Goal: Task Accomplishment & Management: Manage account settings

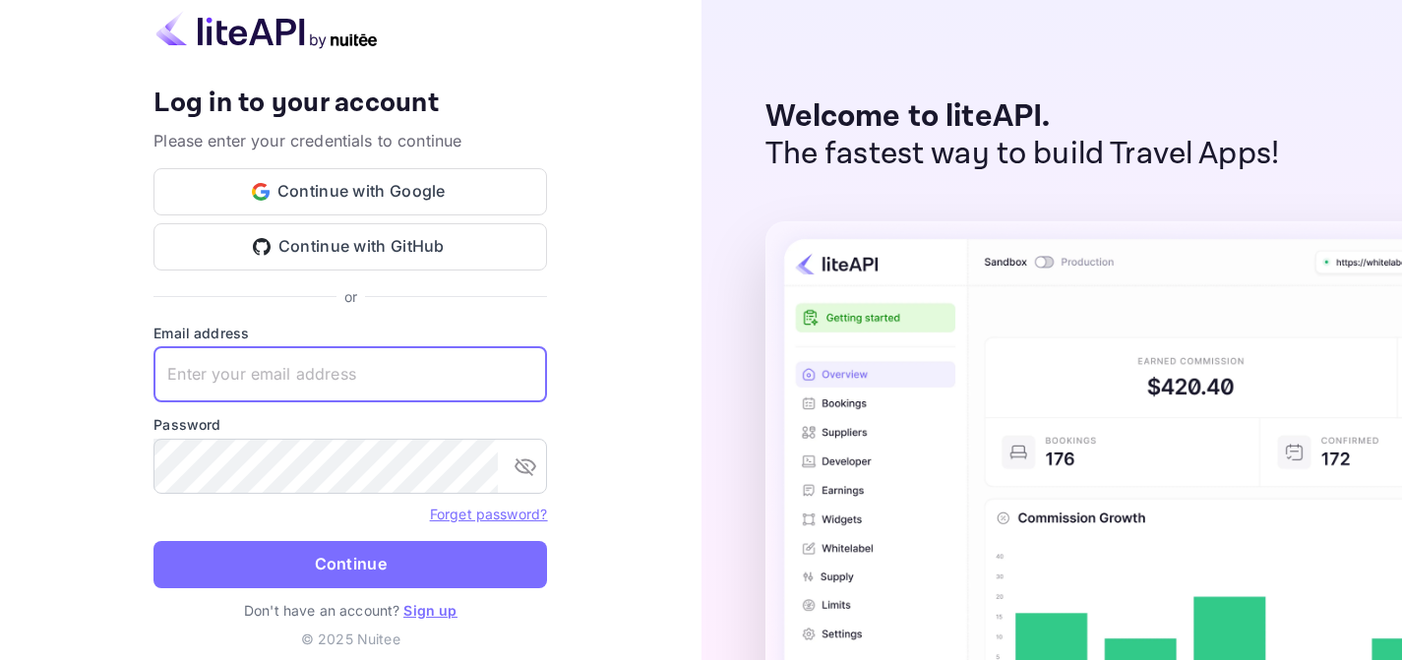
click at [294, 379] on input "text" at bounding box center [350, 374] width 394 height 55
type input "i"
type input "[EMAIL_ADDRESS][DOMAIN_NAME]"
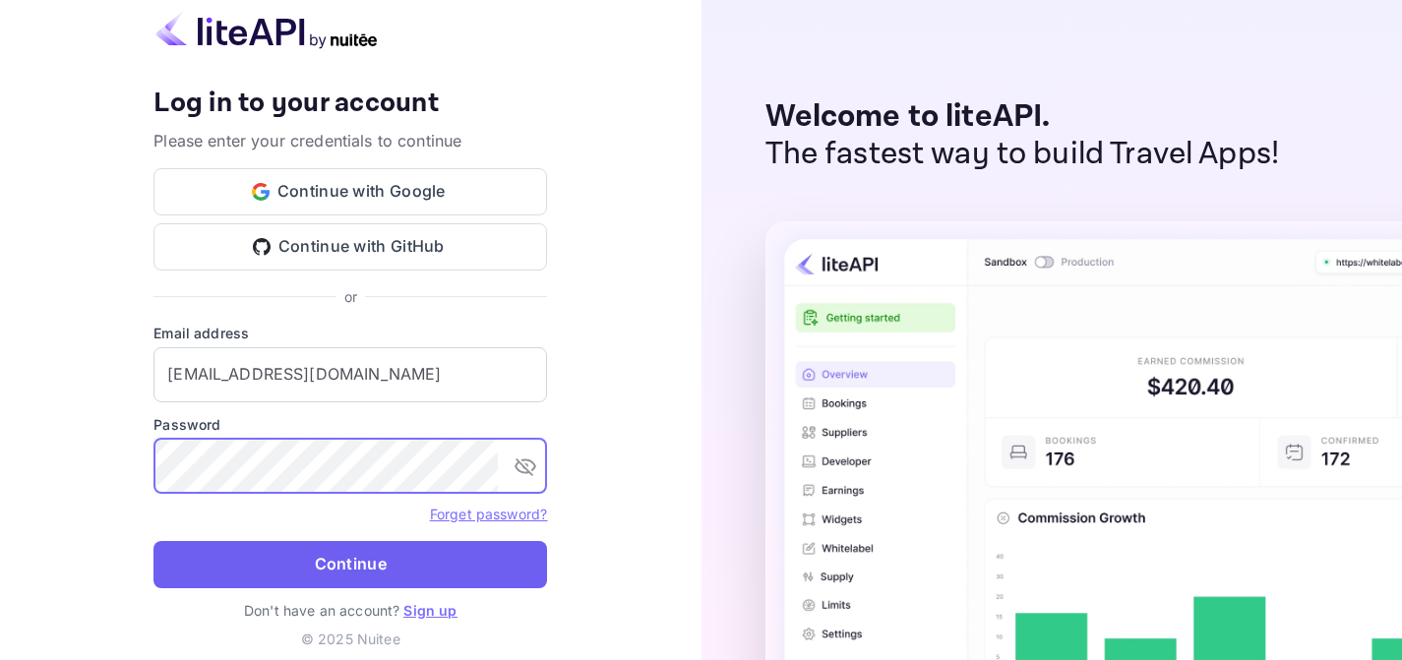
click at [308, 561] on button "Continue" at bounding box center [350, 564] width 394 height 47
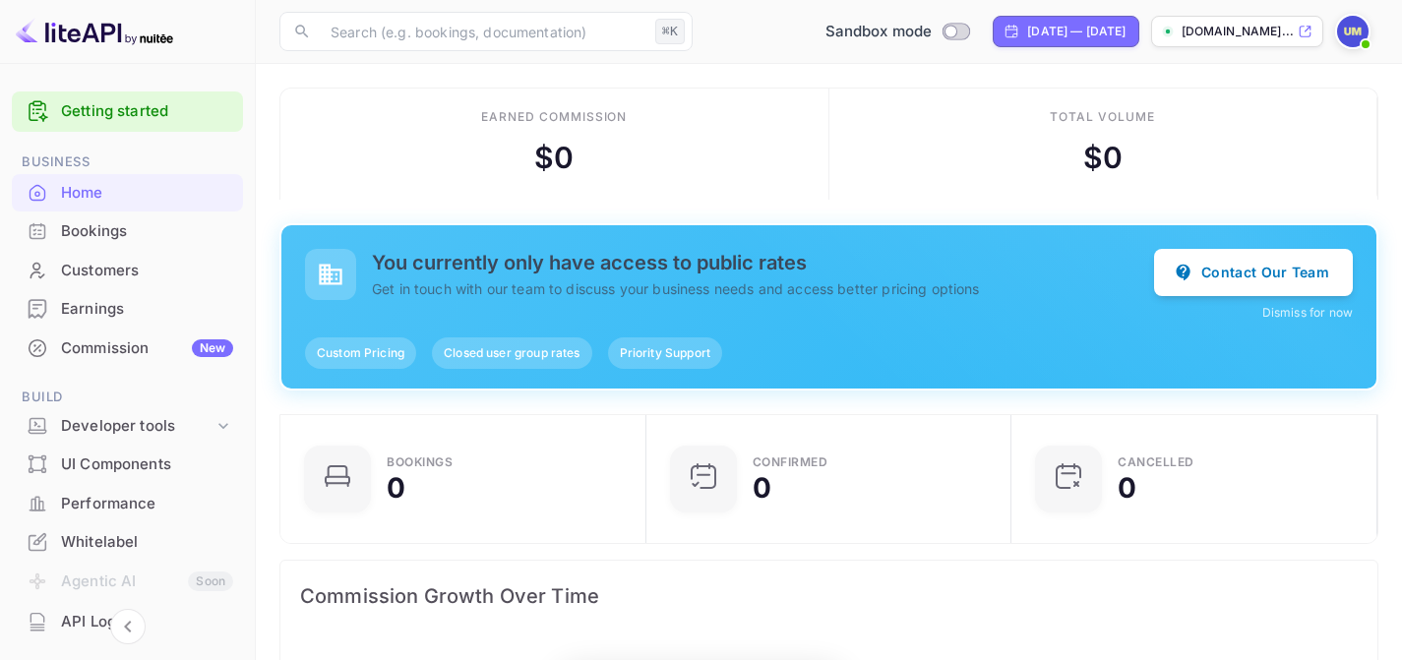
scroll to position [320, 354]
click at [111, 218] on div "Bookings" at bounding box center [127, 232] width 231 height 38
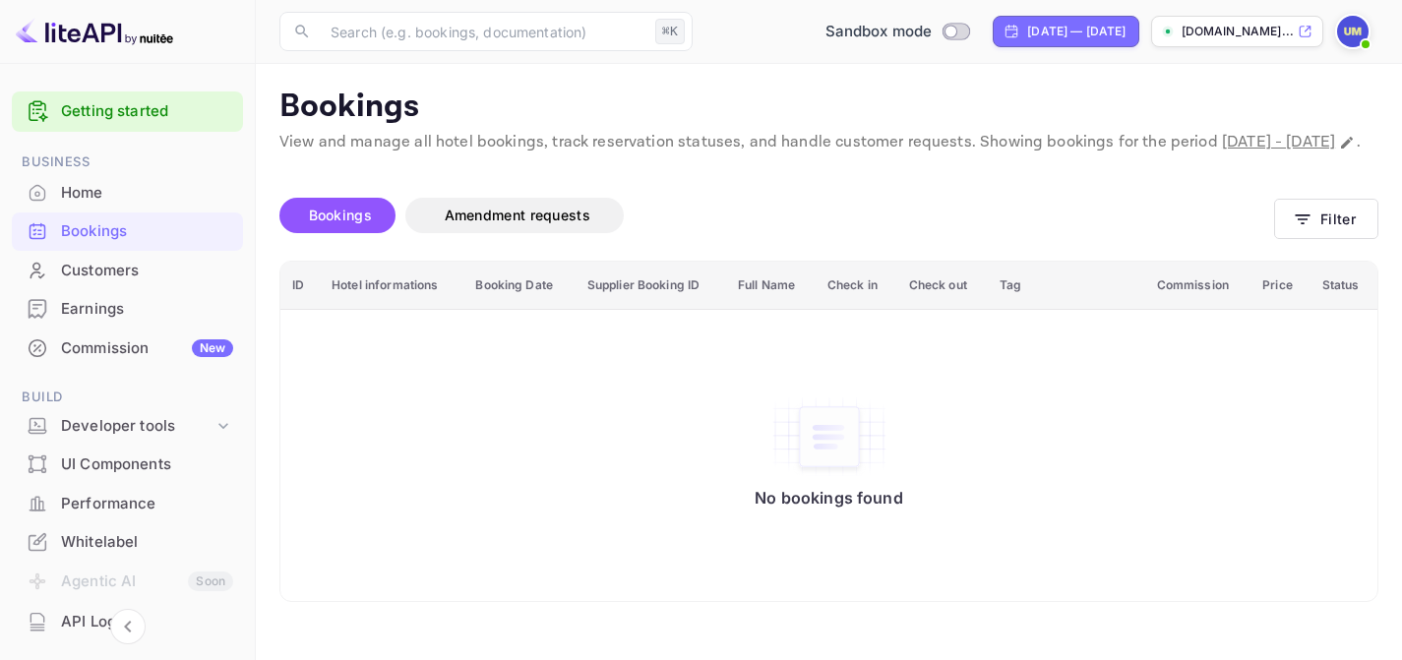
click at [327, 223] on span "Bookings" at bounding box center [340, 215] width 63 height 17
click at [75, 205] on div "Home" at bounding box center [127, 193] width 231 height 38
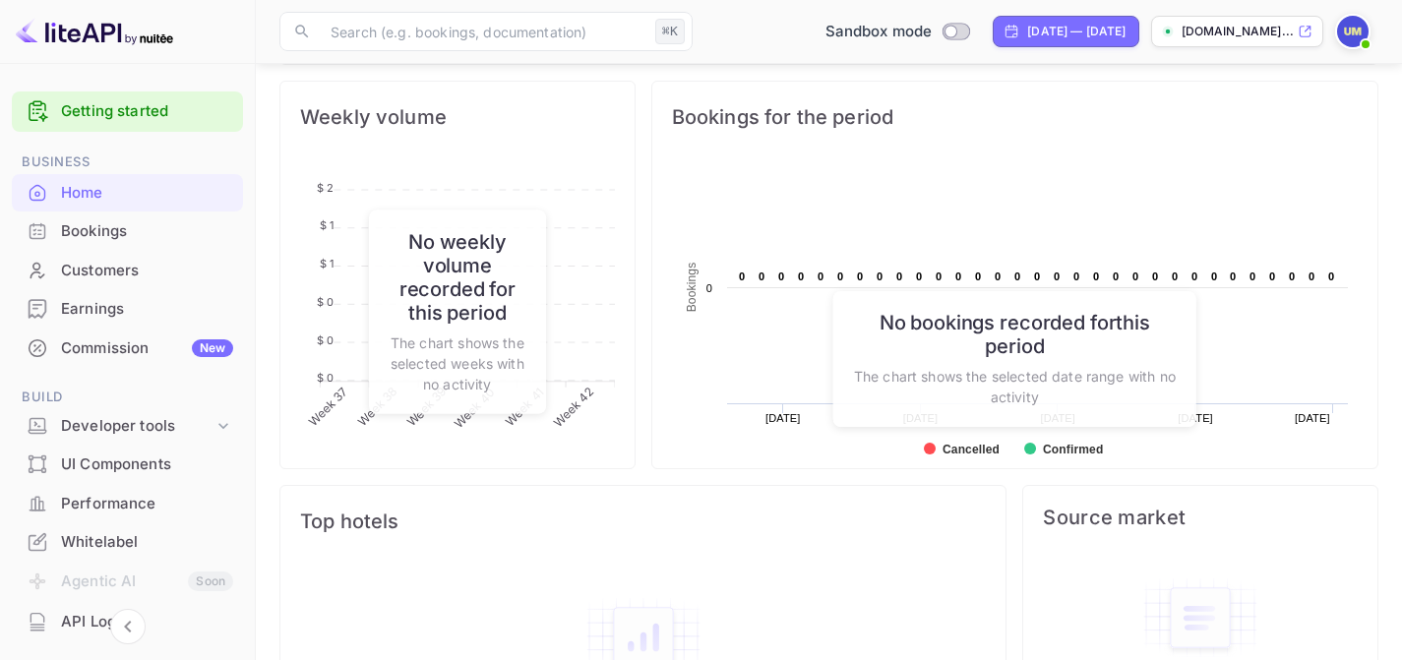
scroll to position [942, 0]
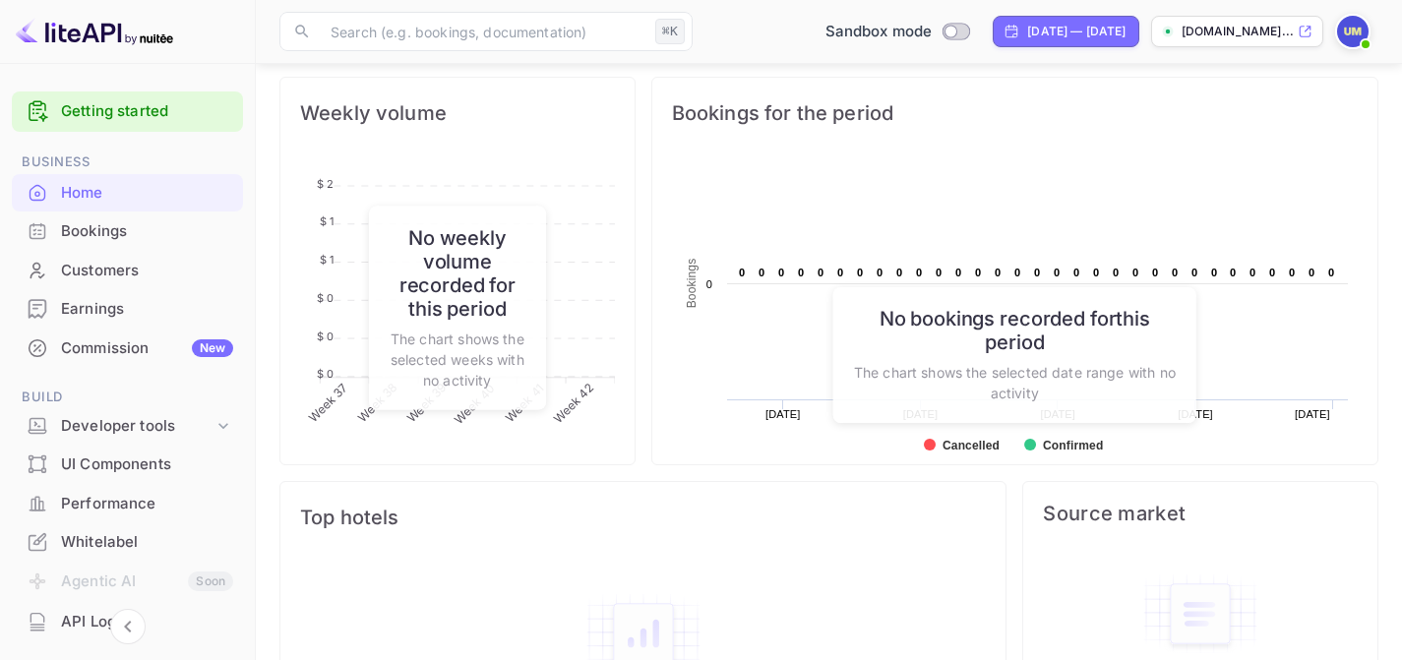
click at [134, 267] on div "Customers" at bounding box center [147, 271] width 172 height 23
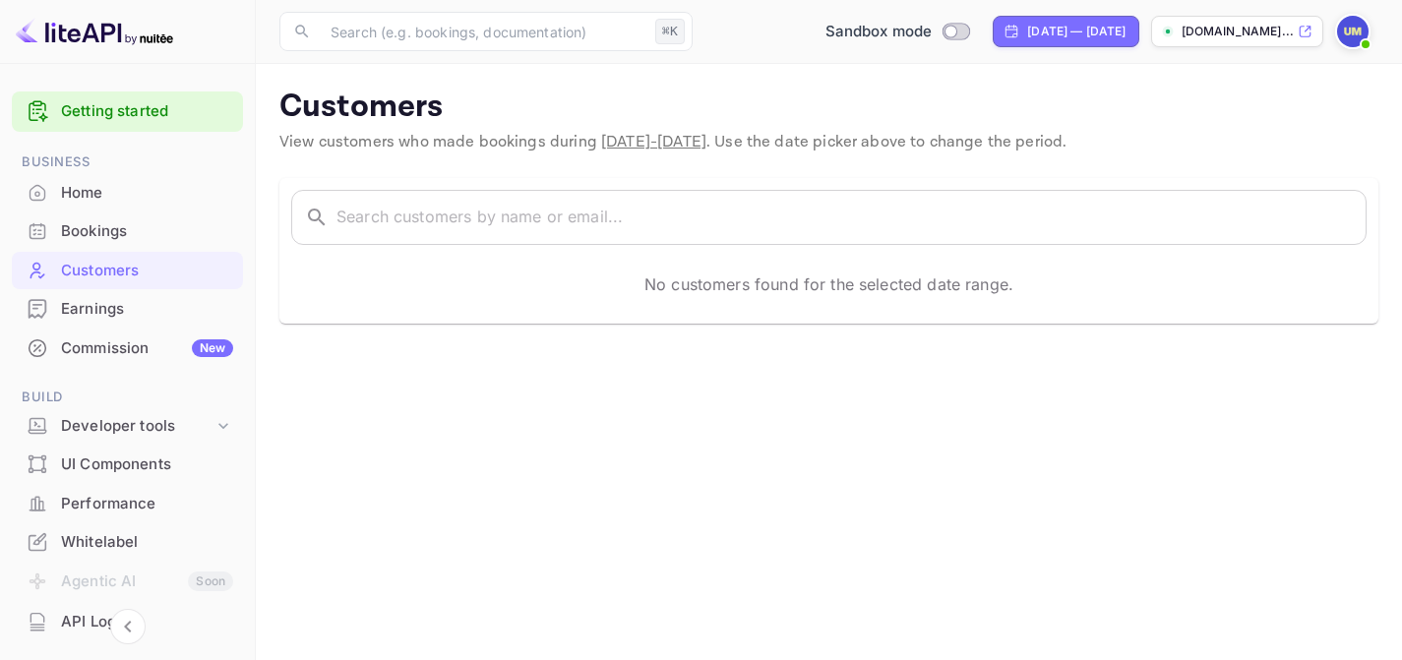
click at [119, 191] on div "Home" at bounding box center [147, 193] width 172 height 23
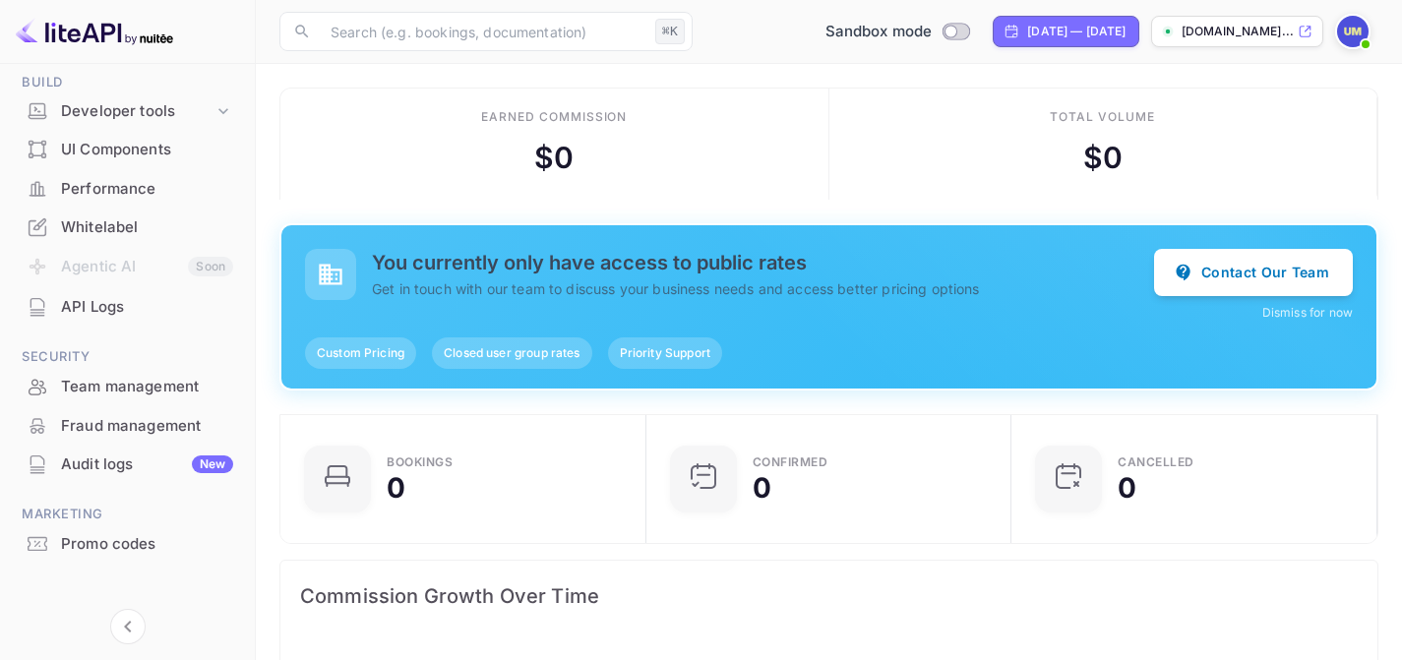
scroll to position [322, 0]
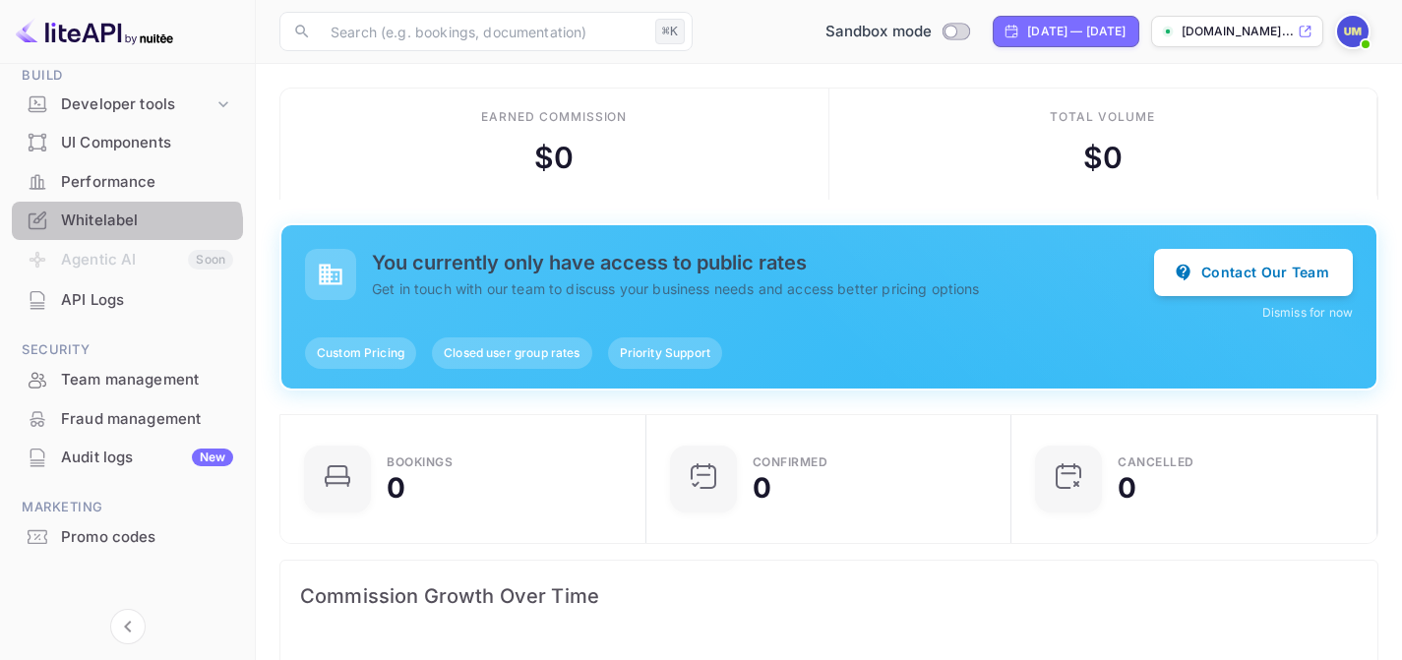
click at [109, 234] on div "Whitelabel" at bounding box center [127, 221] width 231 height 38
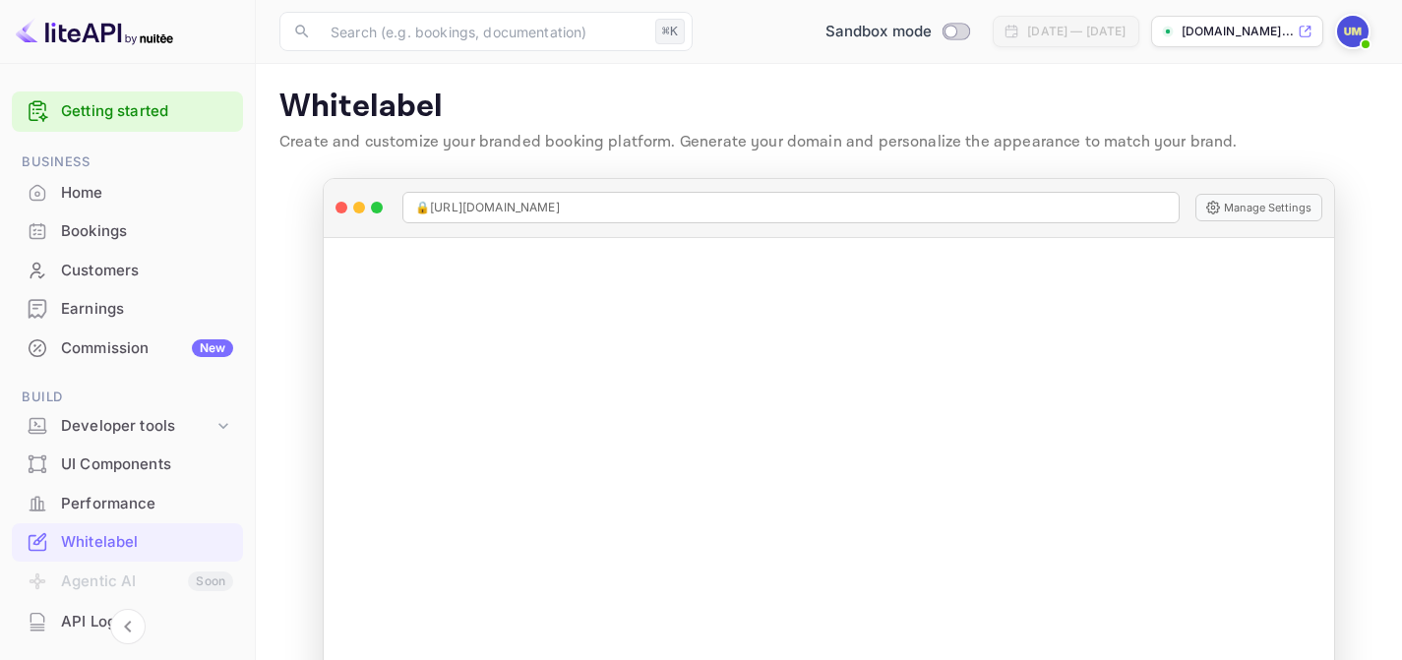
click at [102, 188] on div "Home" at bounding box center [147, 193] width 172 height 23
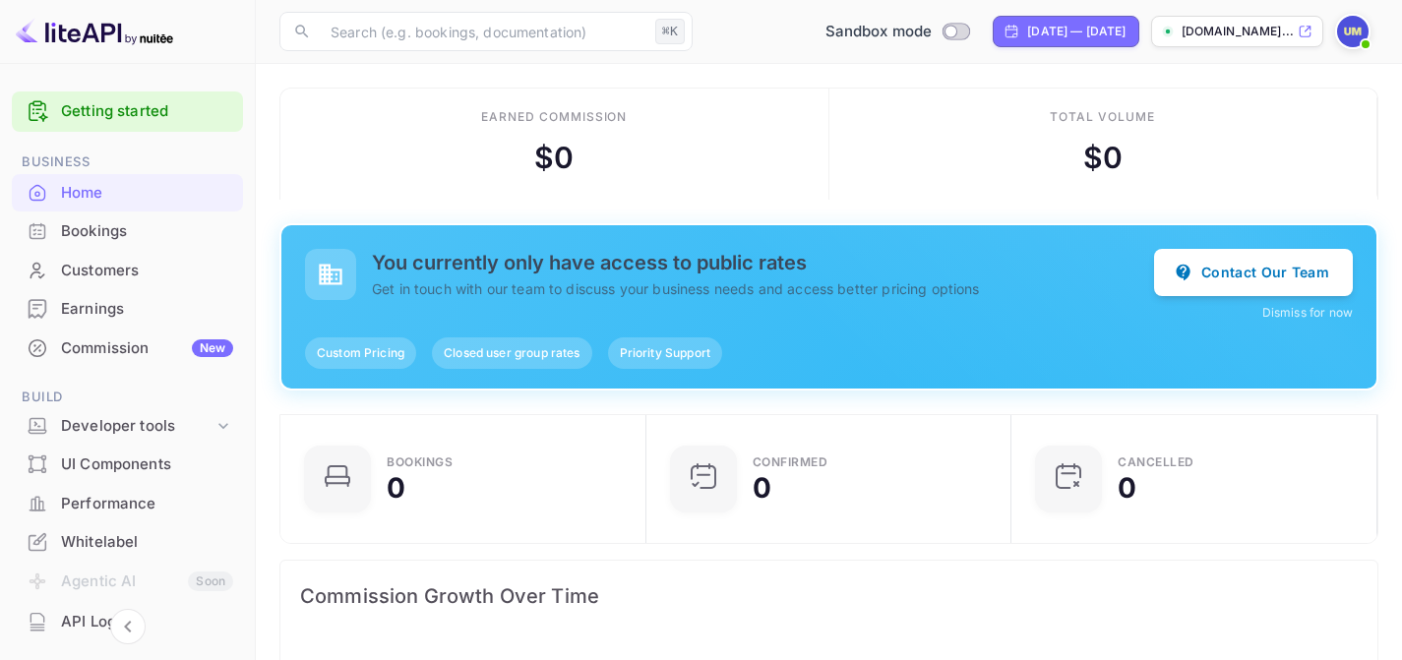
click at [98, 233] on div "Bookings" at bounding box center [147, 231] width 172 height 23
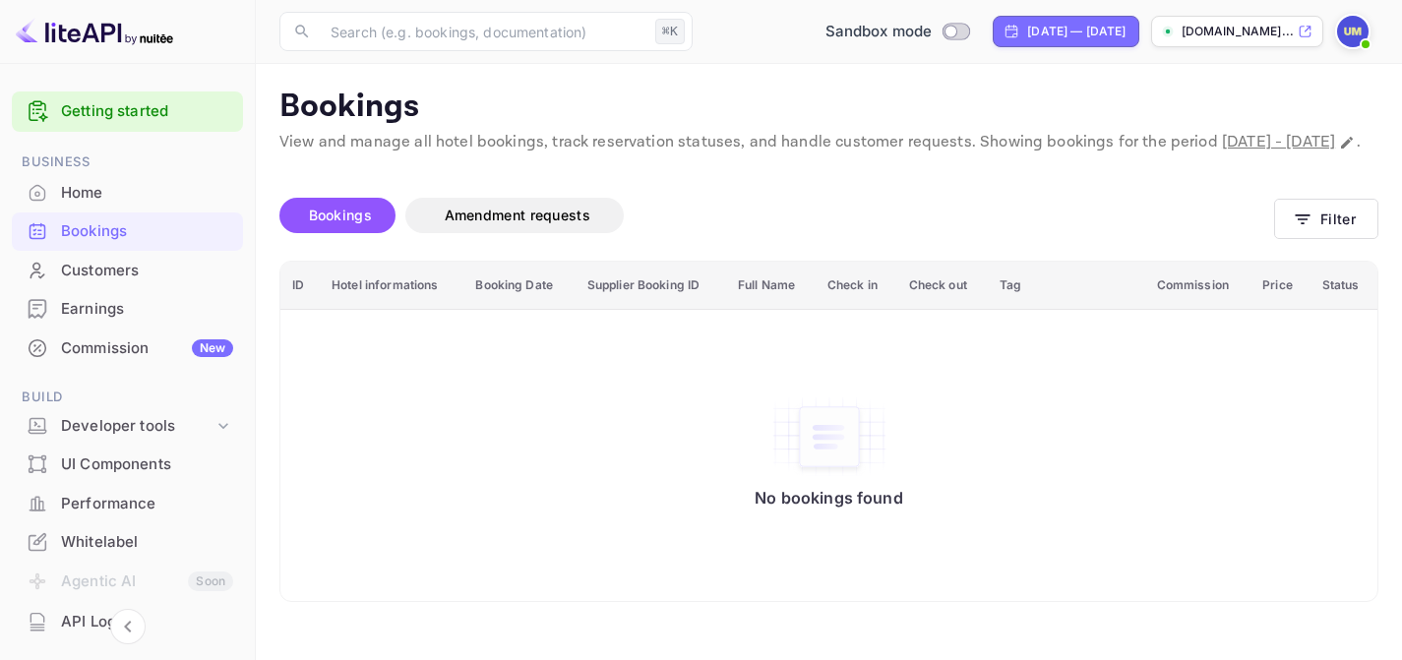
click at [1368, 44] on span at bounding box center [1366, 44] width 8 height 8
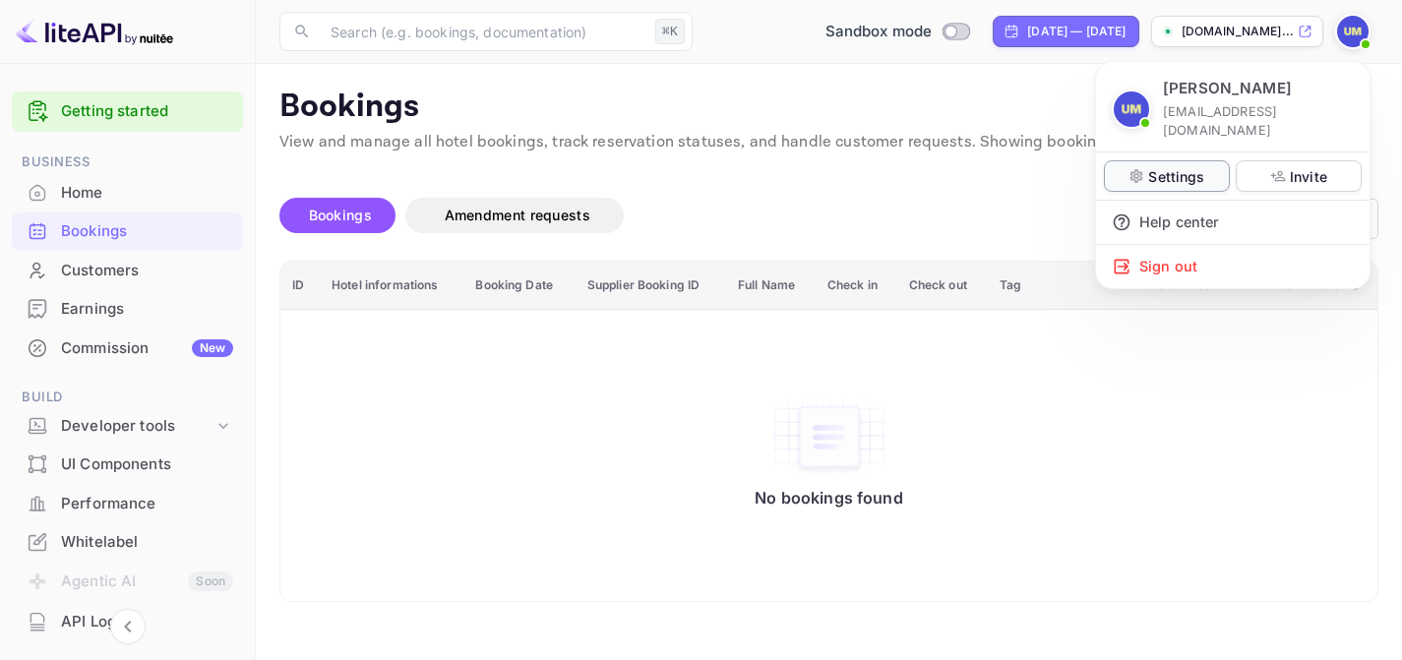
click at [1164, 166] on p "Settings" at bounding box center [1176, 176] width 56 height 21
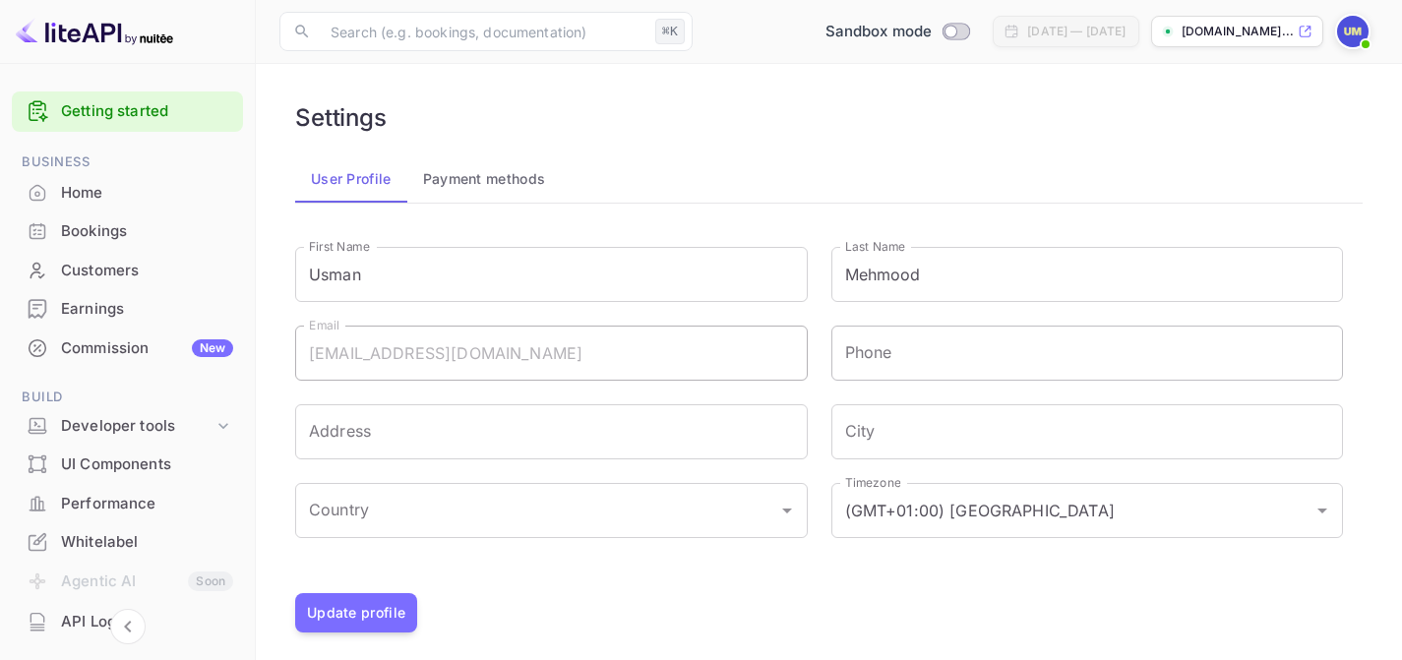
click at [893, 354] on input "Phone" at bounding box center [1087, 353] width 513 height 55
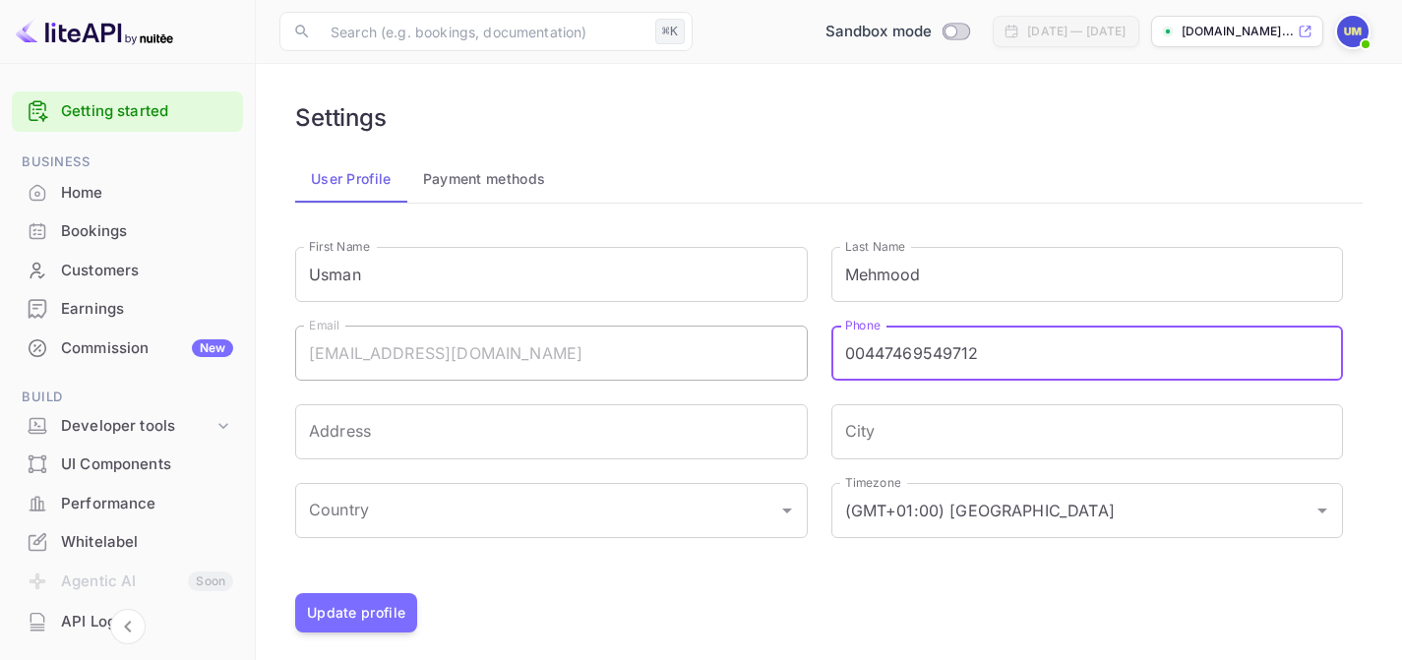
type input "00447469549712"
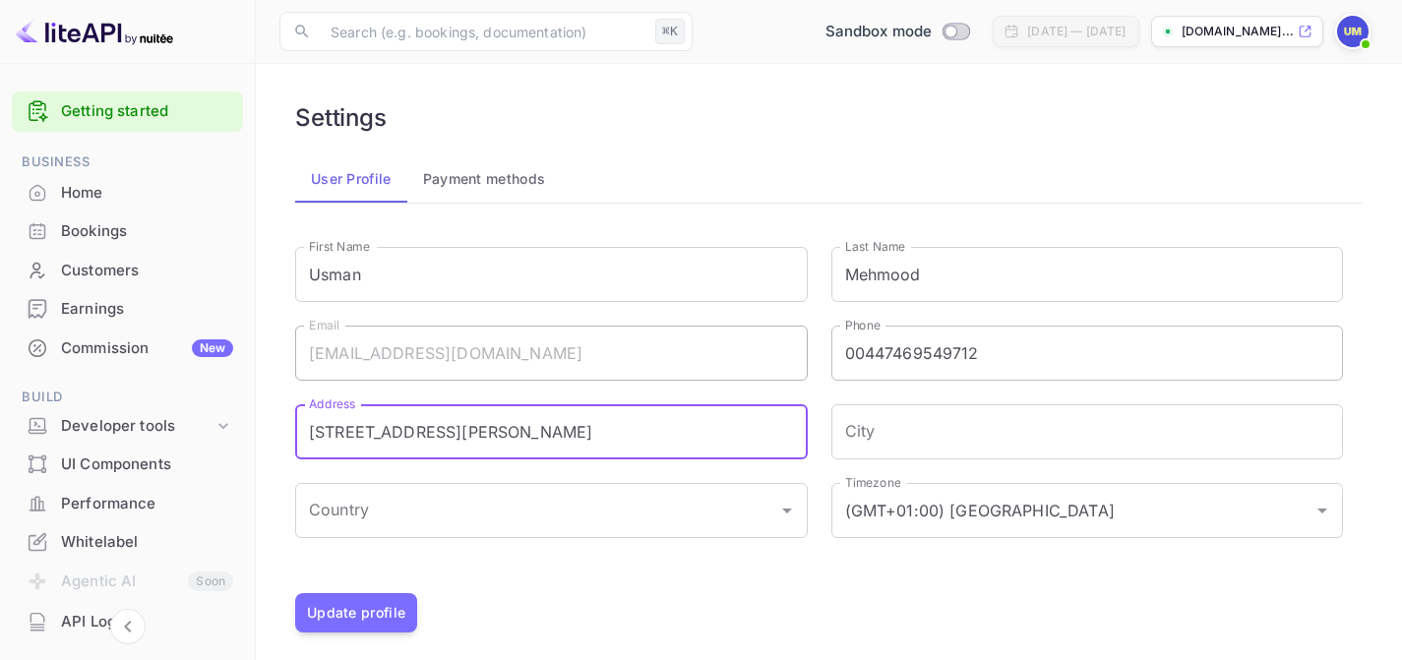
type input "[STREET_ADDRESS][PERSON_NAME]"
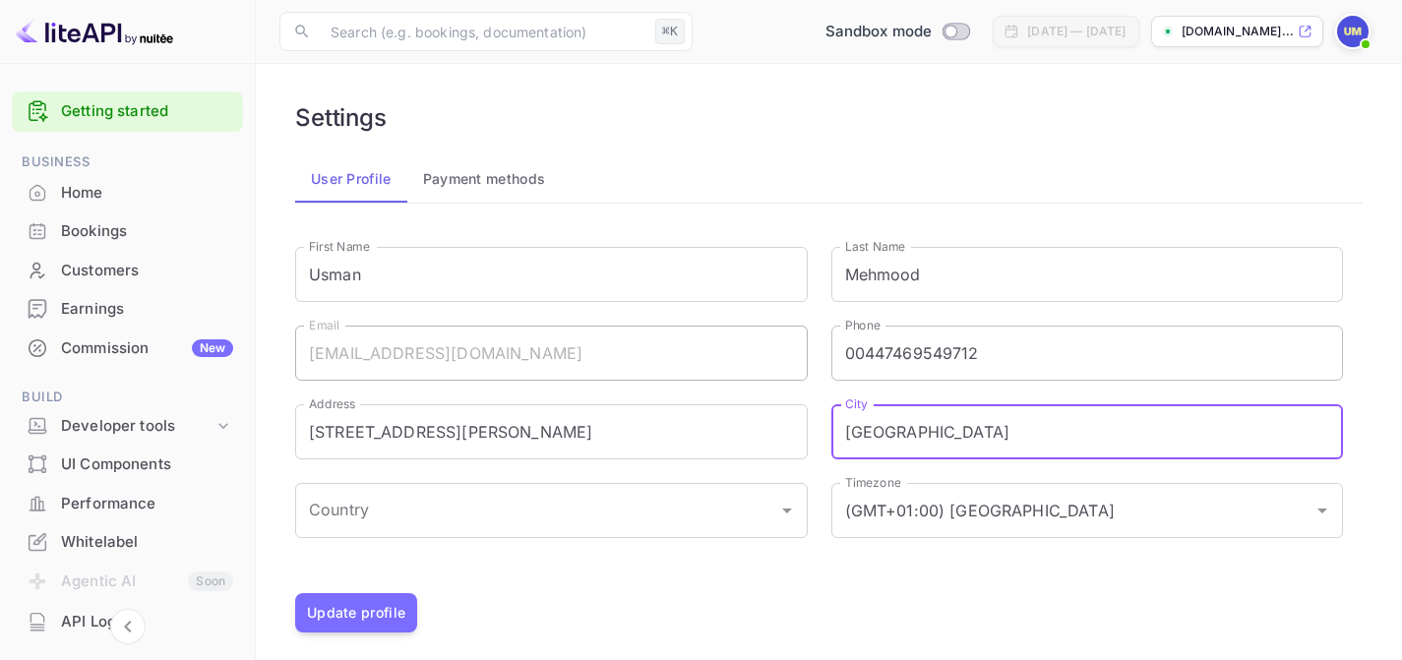
type input "[GEOGRAPHIC_DATA]"
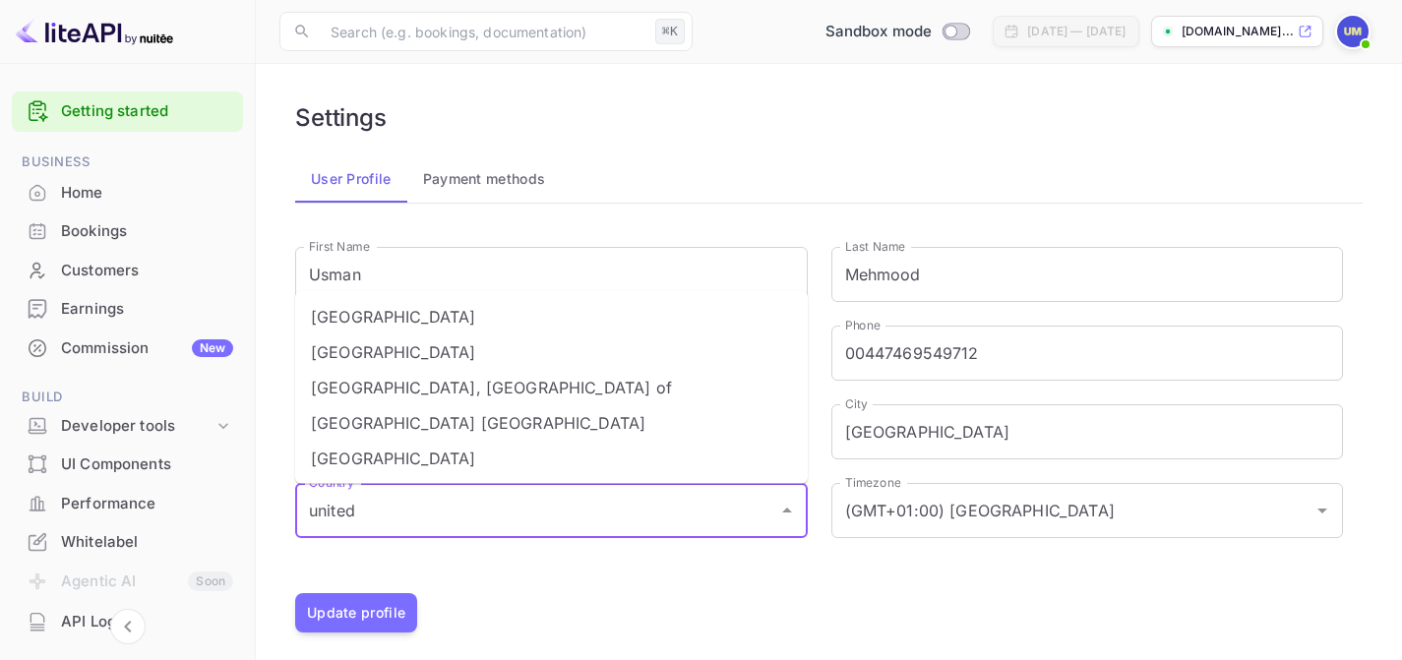
click at [531, 351] on li "[GEOGRAPHIC_DATA]" at bounding box center [551, 352] width 513 height 35
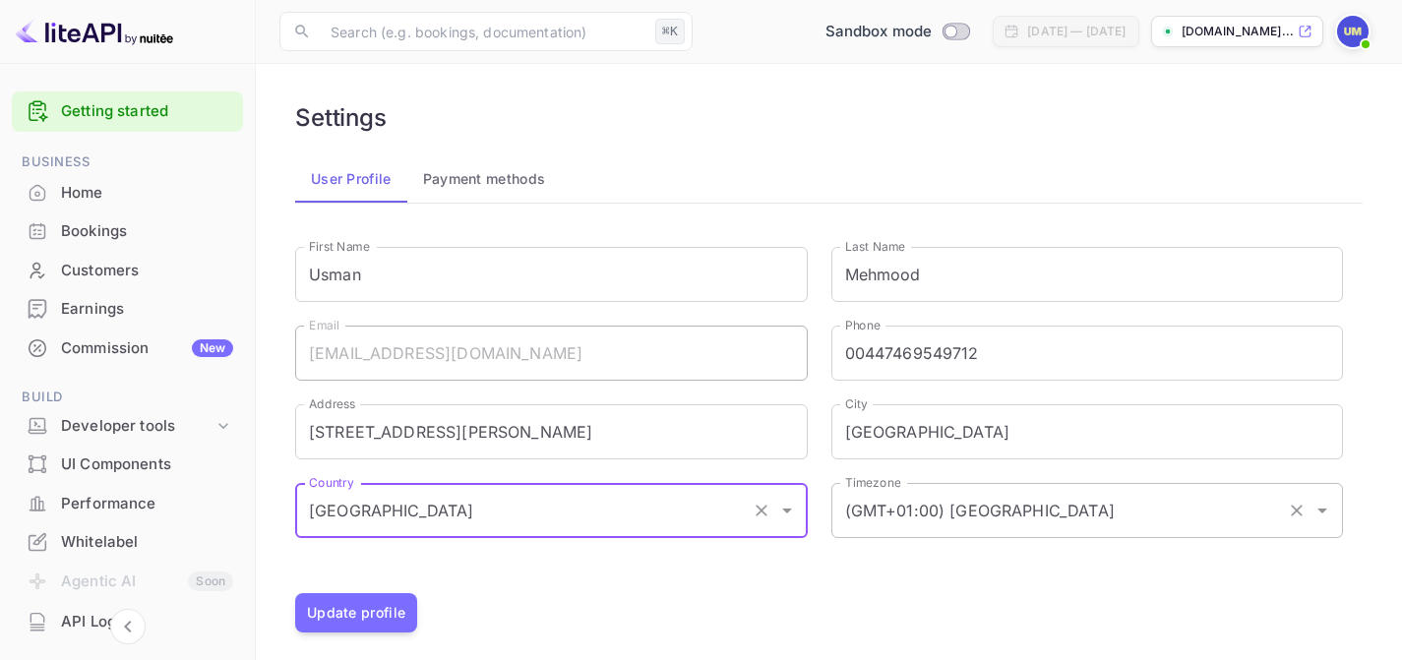
type input "[GEOGRAPHIC_DATA]"
click at [1054, 505] on input "(GMT+01:00) [GEOGRAPHIC_DATA]" at bounding box center [1060, 510] width 440 height 37
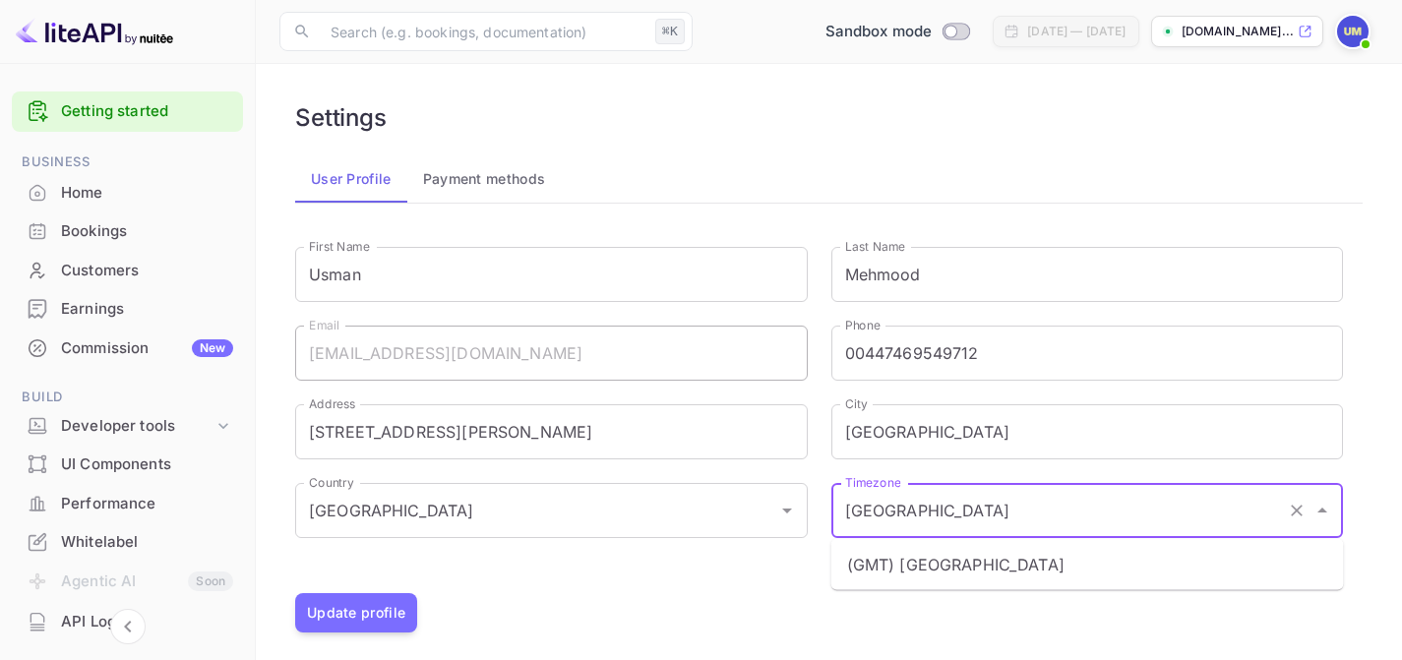
click at [1042, 554] on li "(GMT) [GEOGRAPHIC_DATA]" at bounding box center [1087, 564] width 513 height 35
type input "(GMT) [GEOGRAPHIC_DATA]"
click at [335, 611] on button "Update profile" at bounding box center [356, 612] width 122 height 39
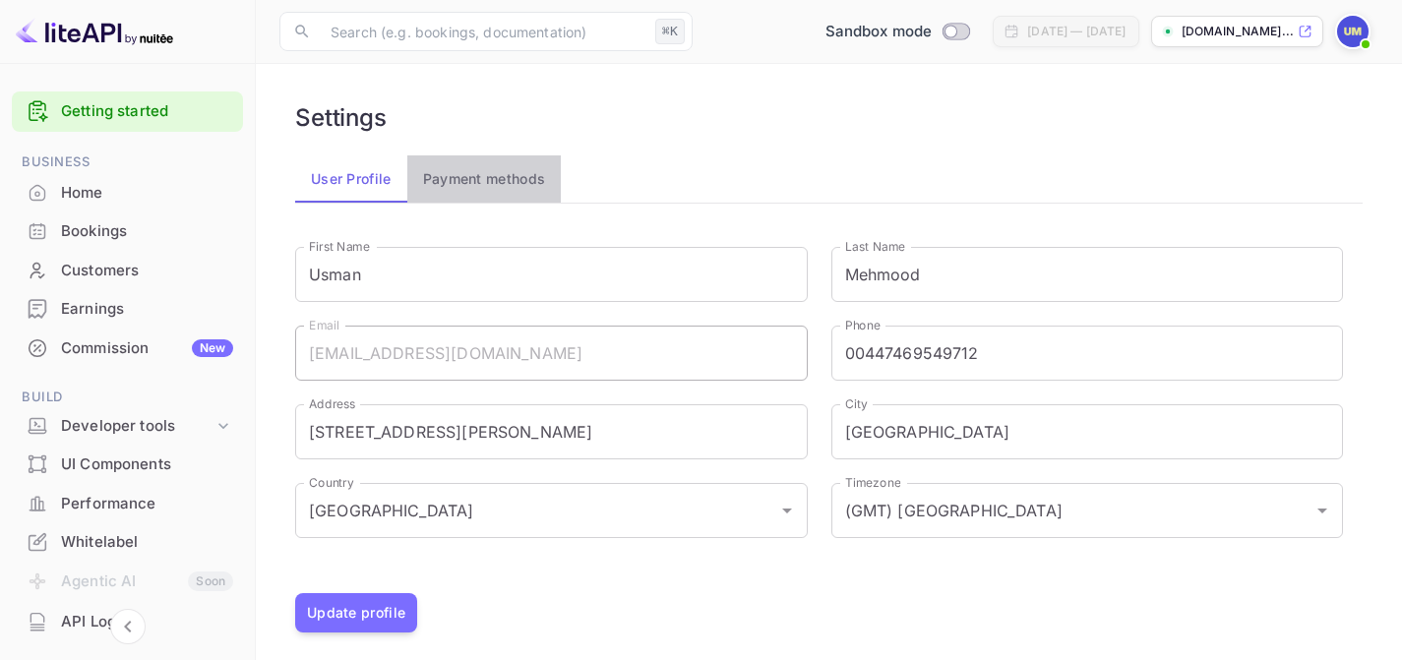
click at [480, 171] on button "Payment methods" at bounding box center [484, 178] width 154 height 47
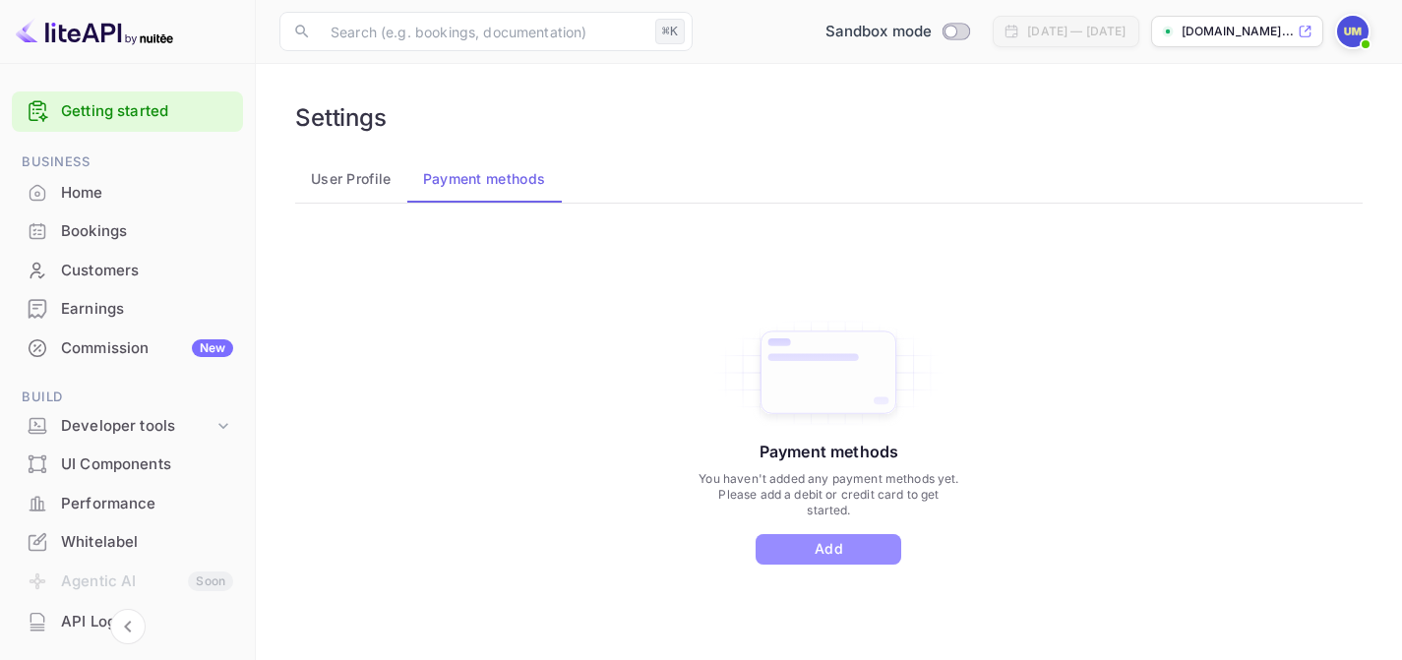
click at [826, 547] on button "Add" at bounding box center [829, 549] width 146 height 31
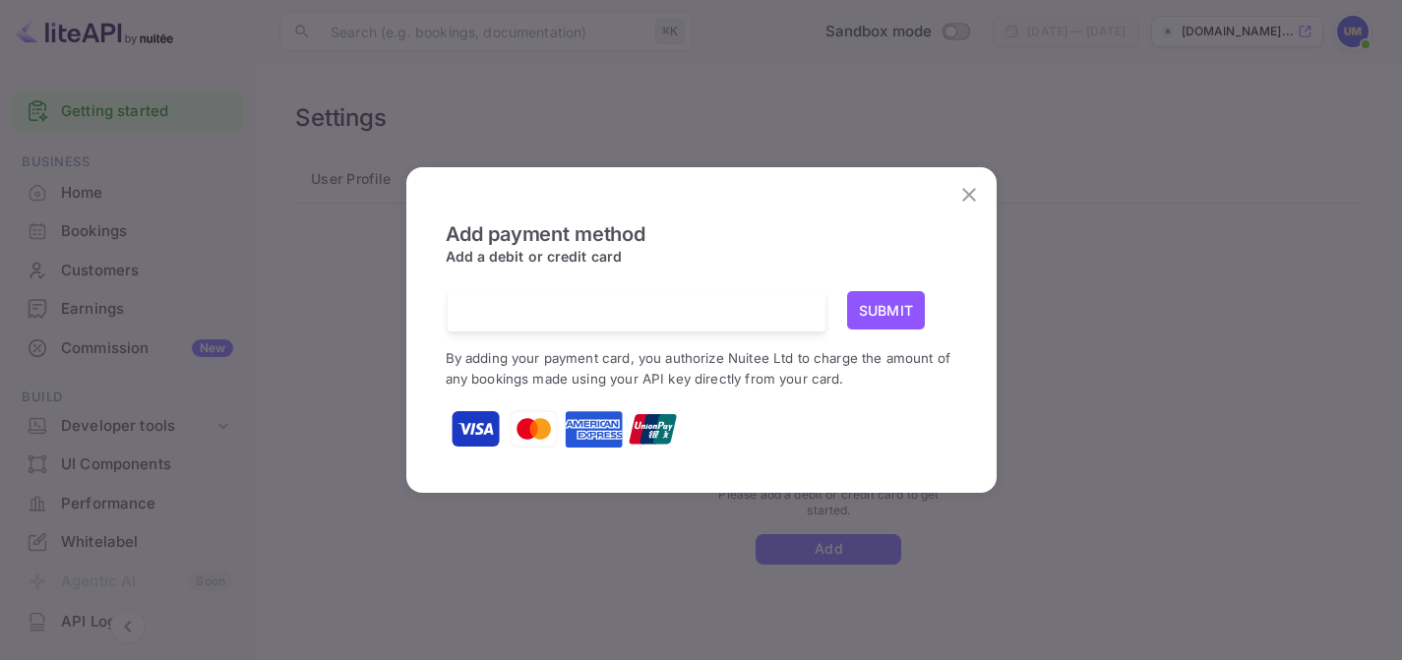
click at [965, 191] on icon "close" at bounding box center [969, 195] width 14 height 14
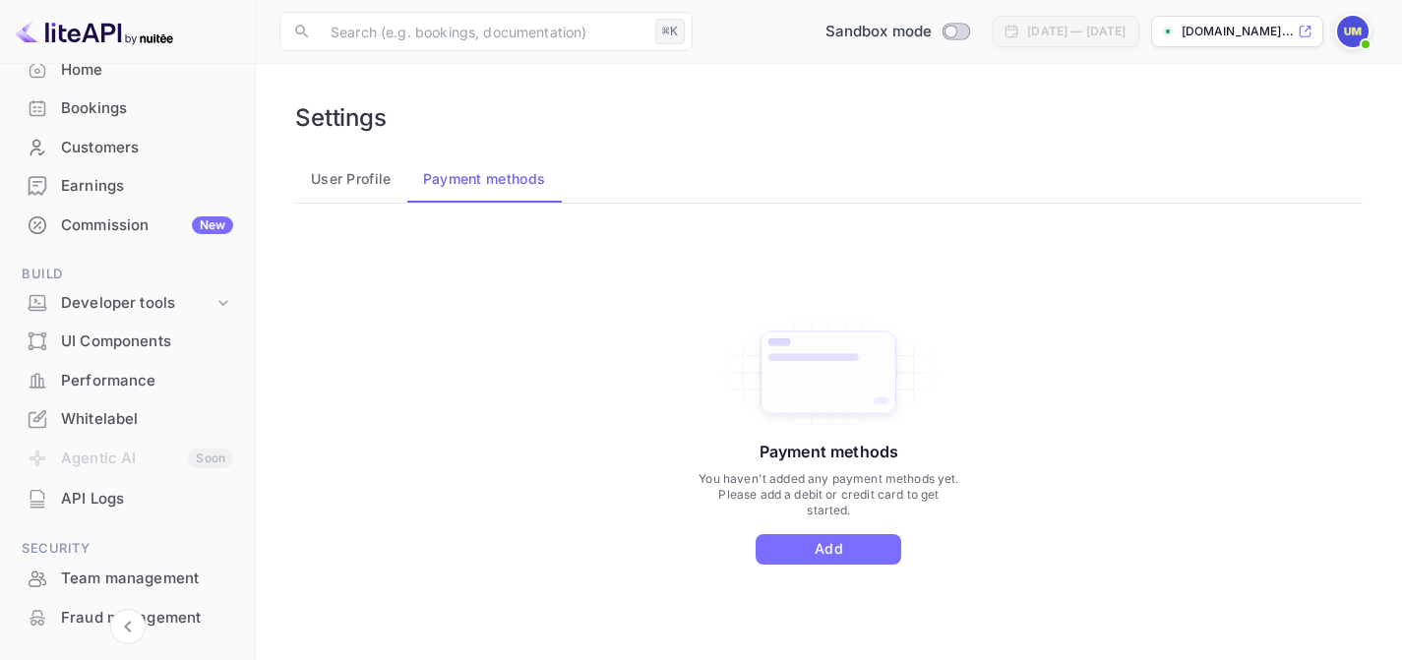
scroll to position [134, 0]
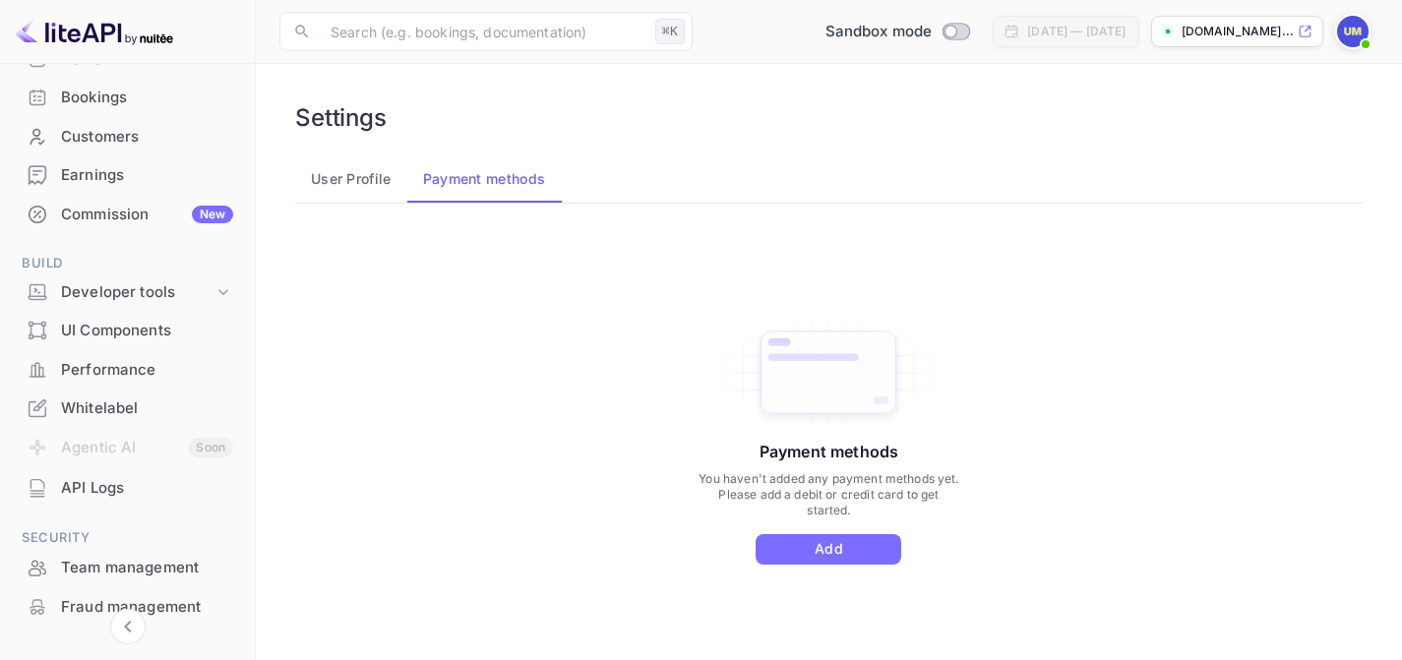
click at [104, 489] on div "API Logs" at bounding box center [147, 488] width 172 height 23
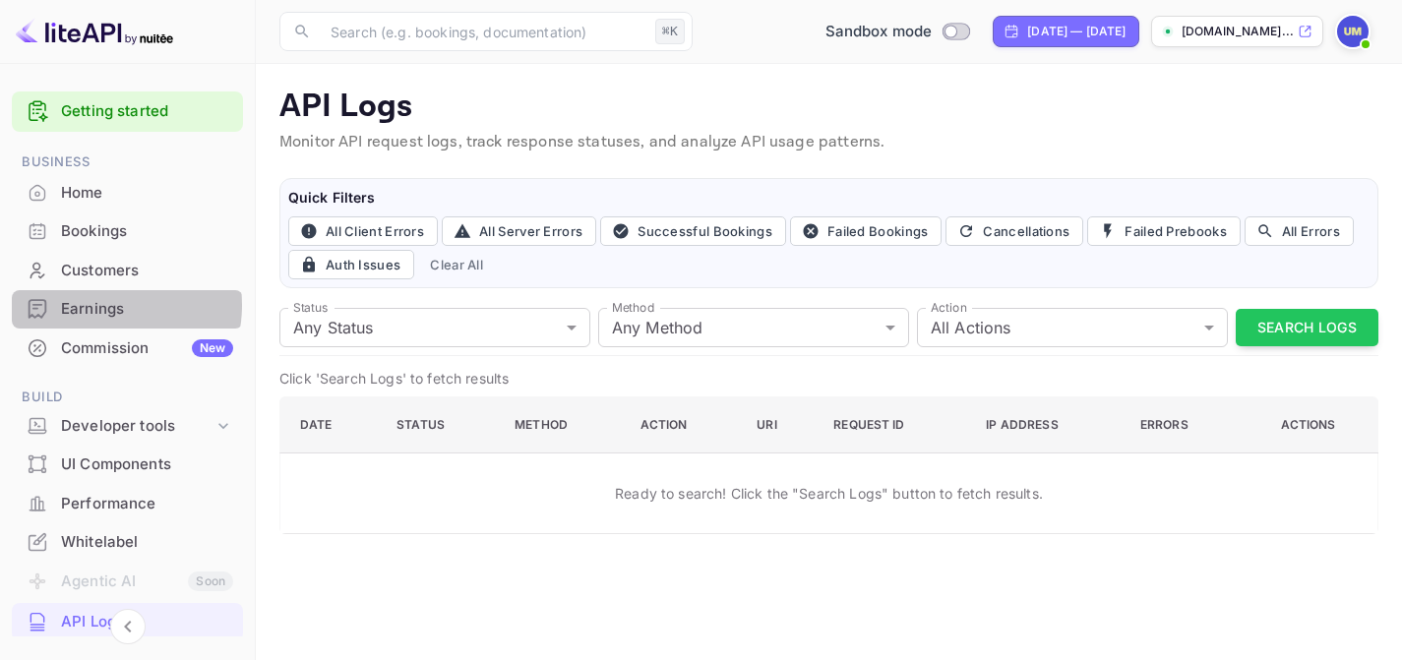
click at [98, 305] on div "Earnings" at bounding box center [147, 309] width 172 height 23
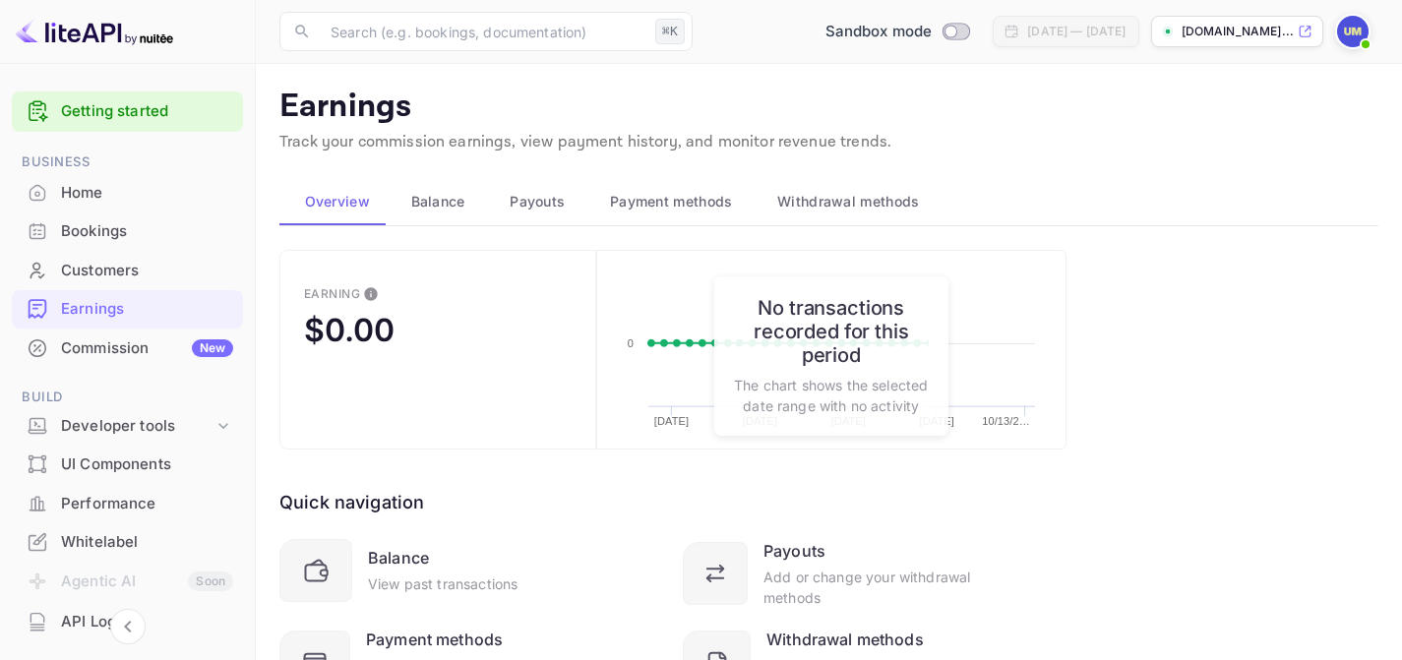
click at [100, 290] on div "Earnings" at bounding box center [127, 309] width 231 height 38
click at [103, 272] on div "Customers" at bounding box center [147, 271] width 172 height 23
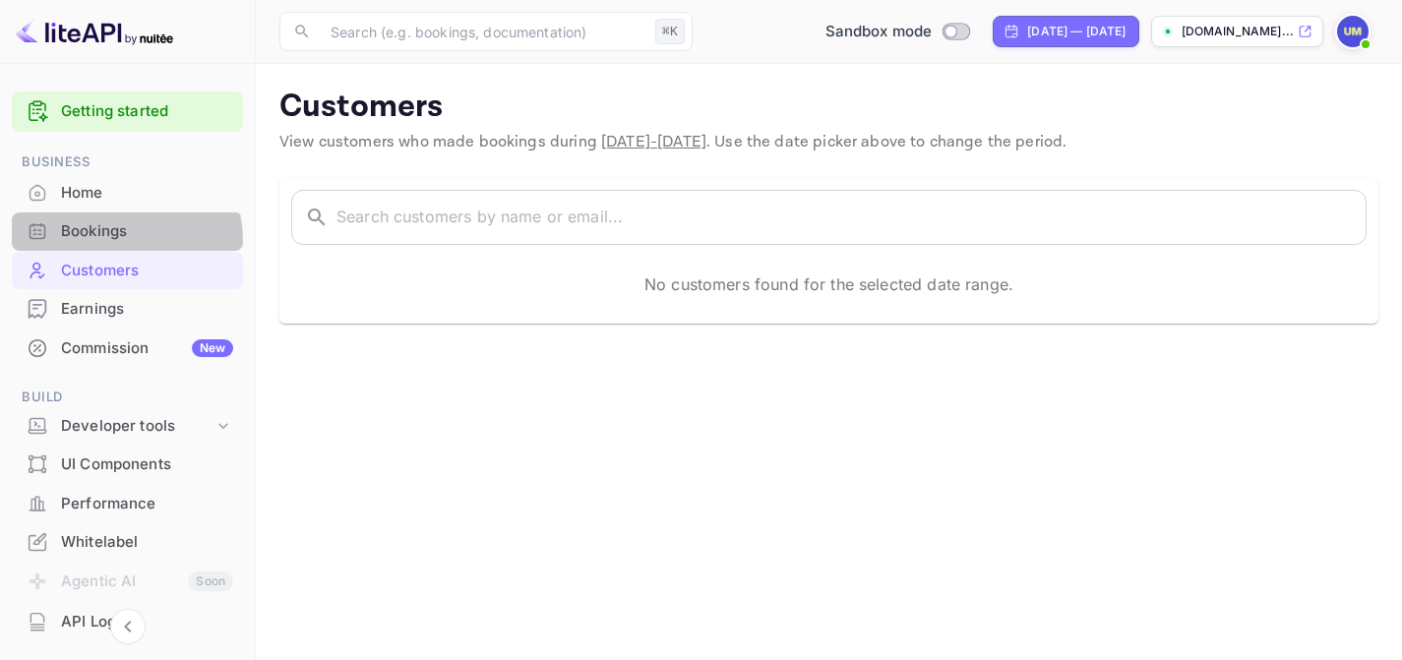
click at [99, 242] on div "Bookings" at bounding box center [147, 231] width 172 height 23
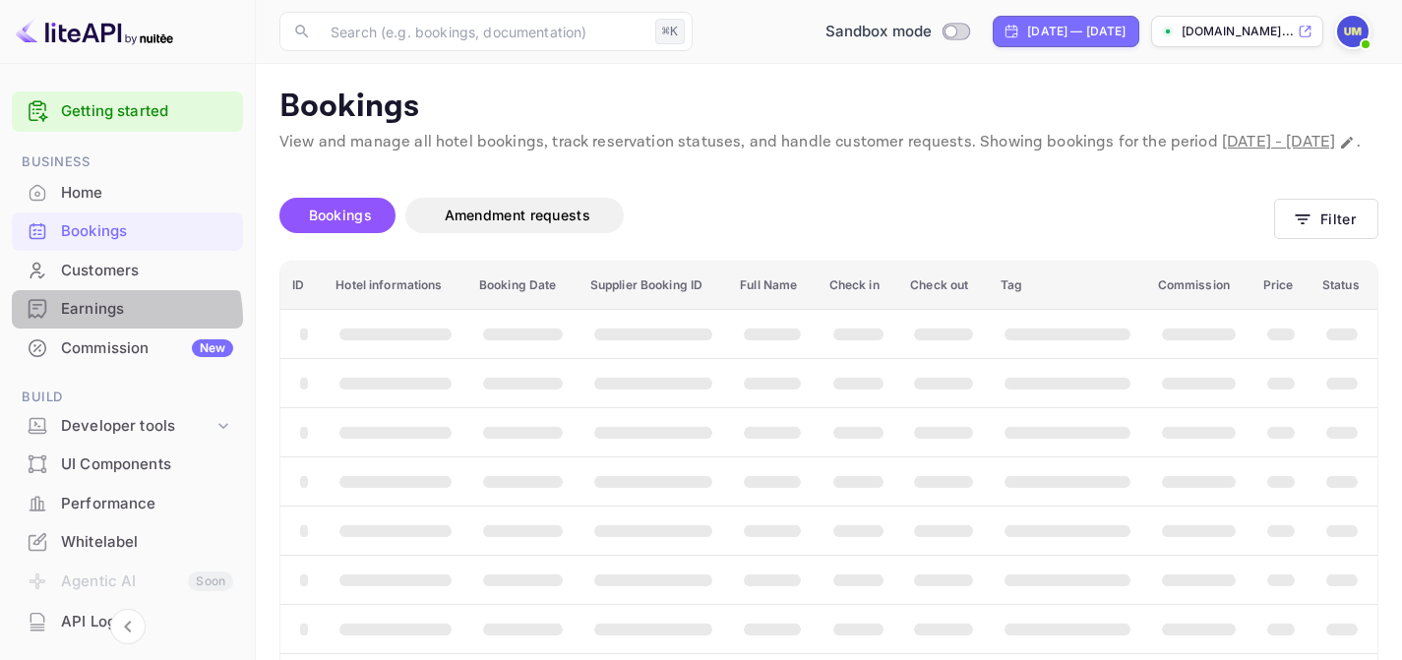
click at [103, 320] on div "Earnings" at bounding box center [127, 309] width 231 height 38
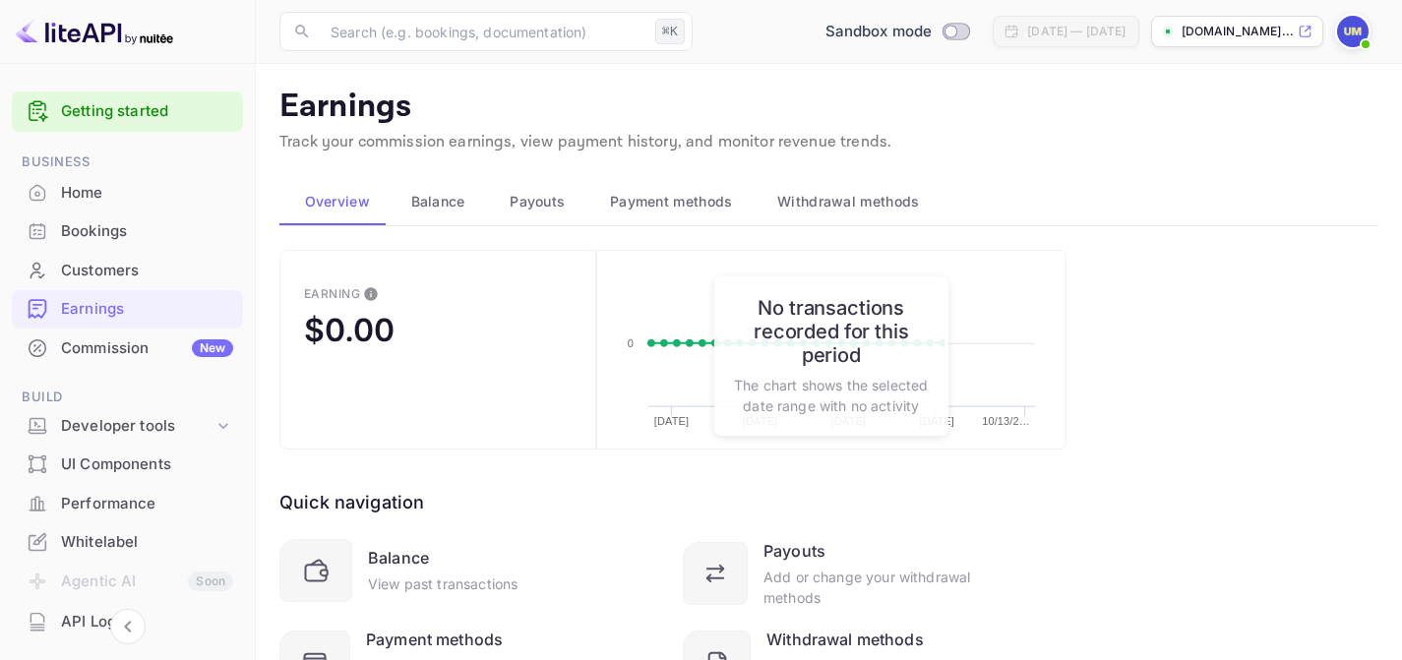
scroll to position [108, 0]
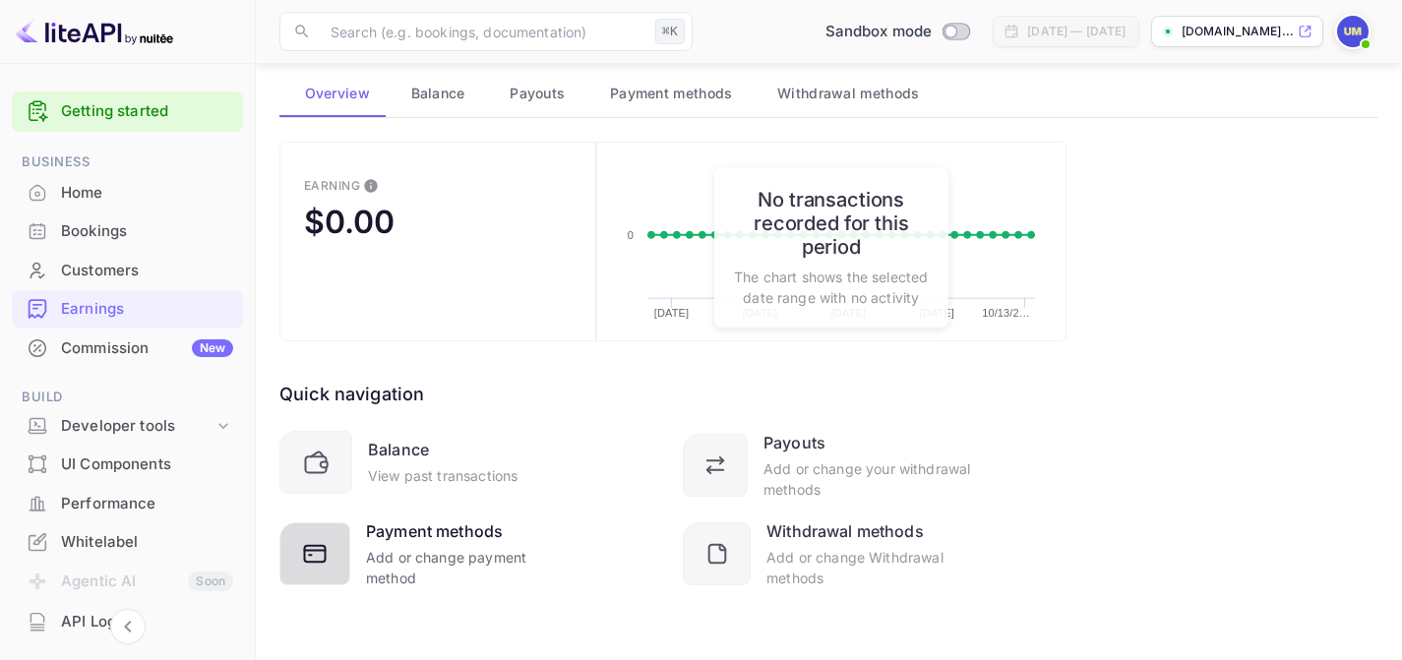
click at [343, 534] on div at bounding box center [314, 553] width 71 height 63
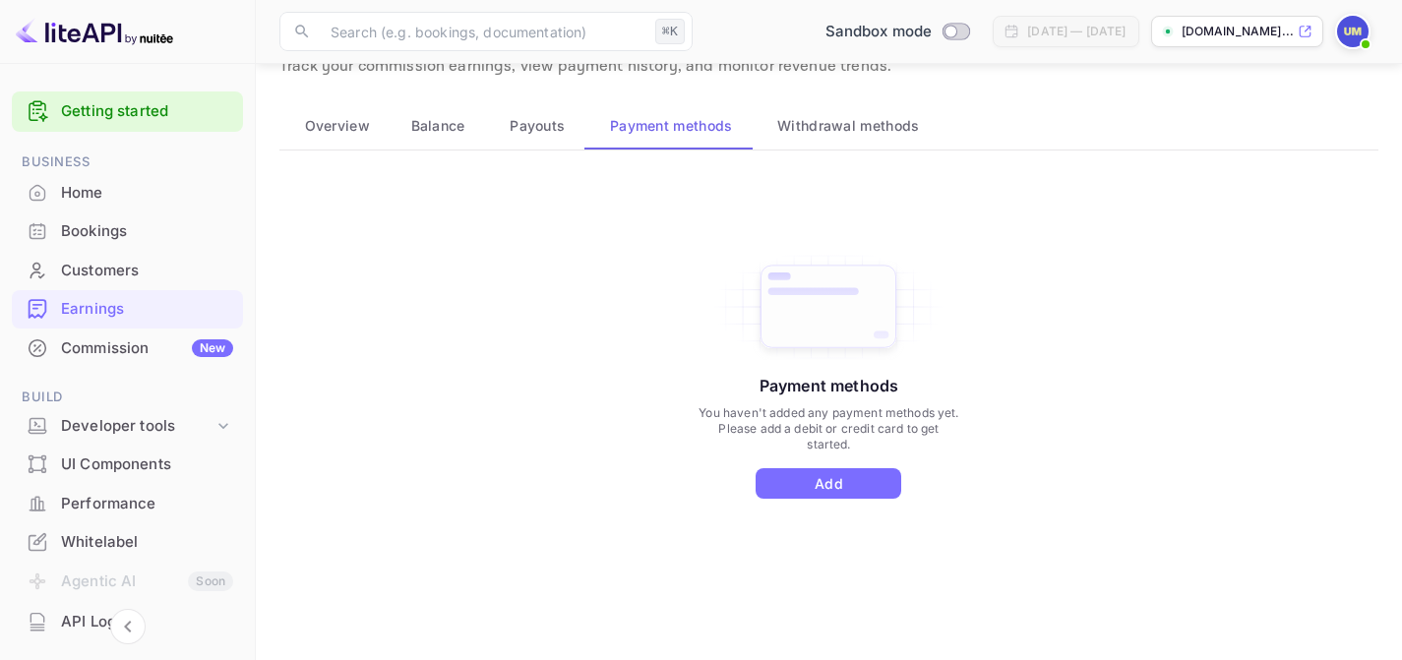
scroll to position [75, 0]
click at [358, 139] on button "Overview" at bounding box center [332, 126] width 106 height 47
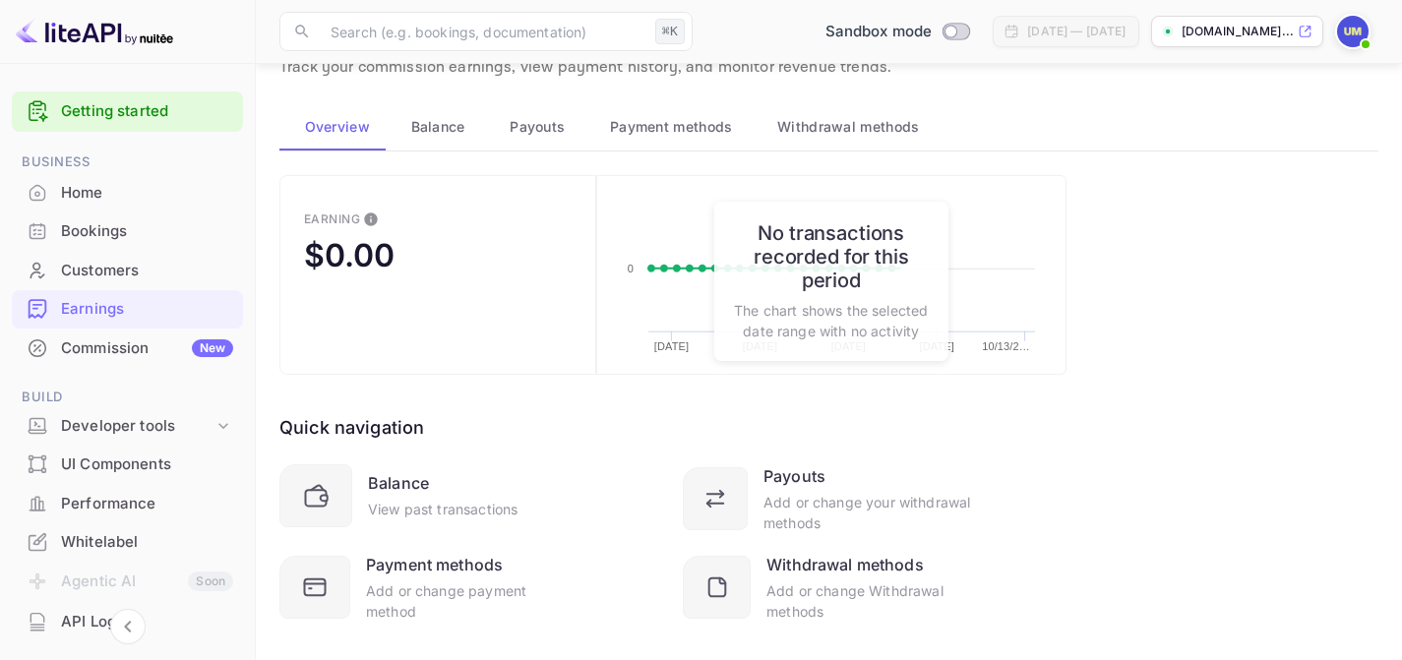
click at [439, 126] on span "Balance" at bounding box center [438, 127] width 54 height 24
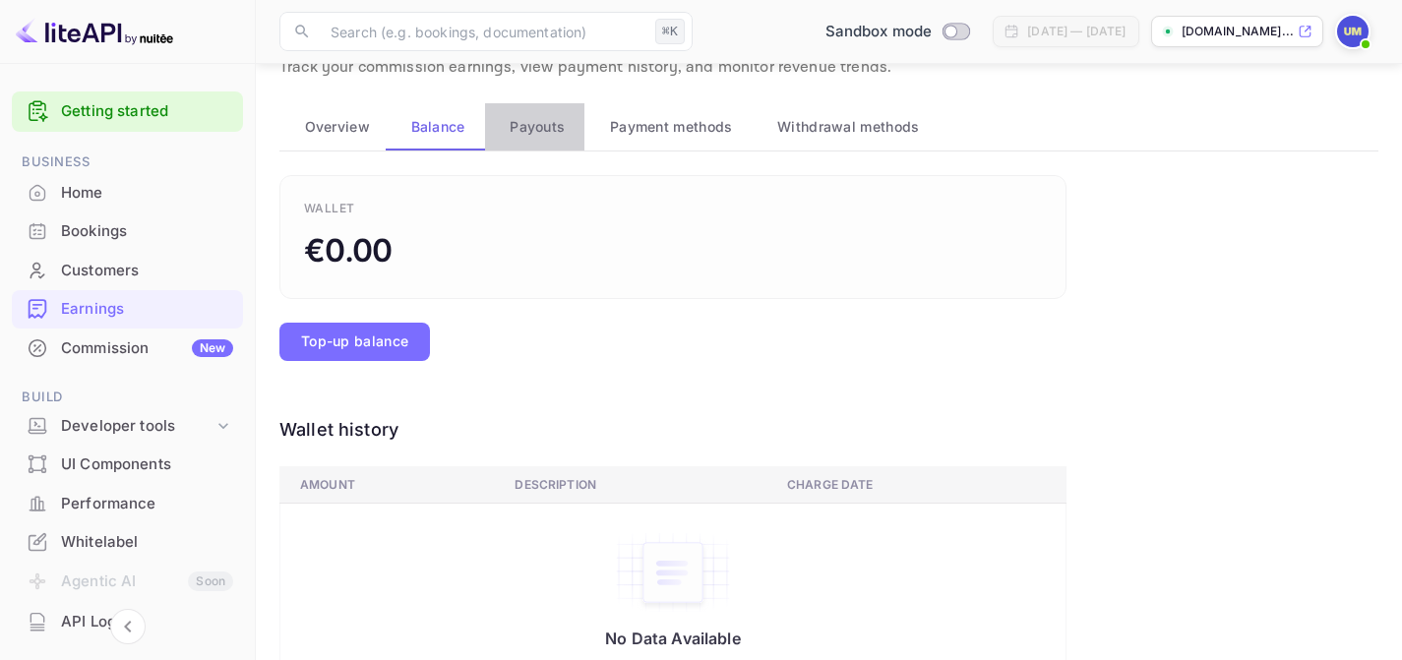
click at [568, 123] on div "Payouts" at bounding box center [535, 127] width 69 height 24
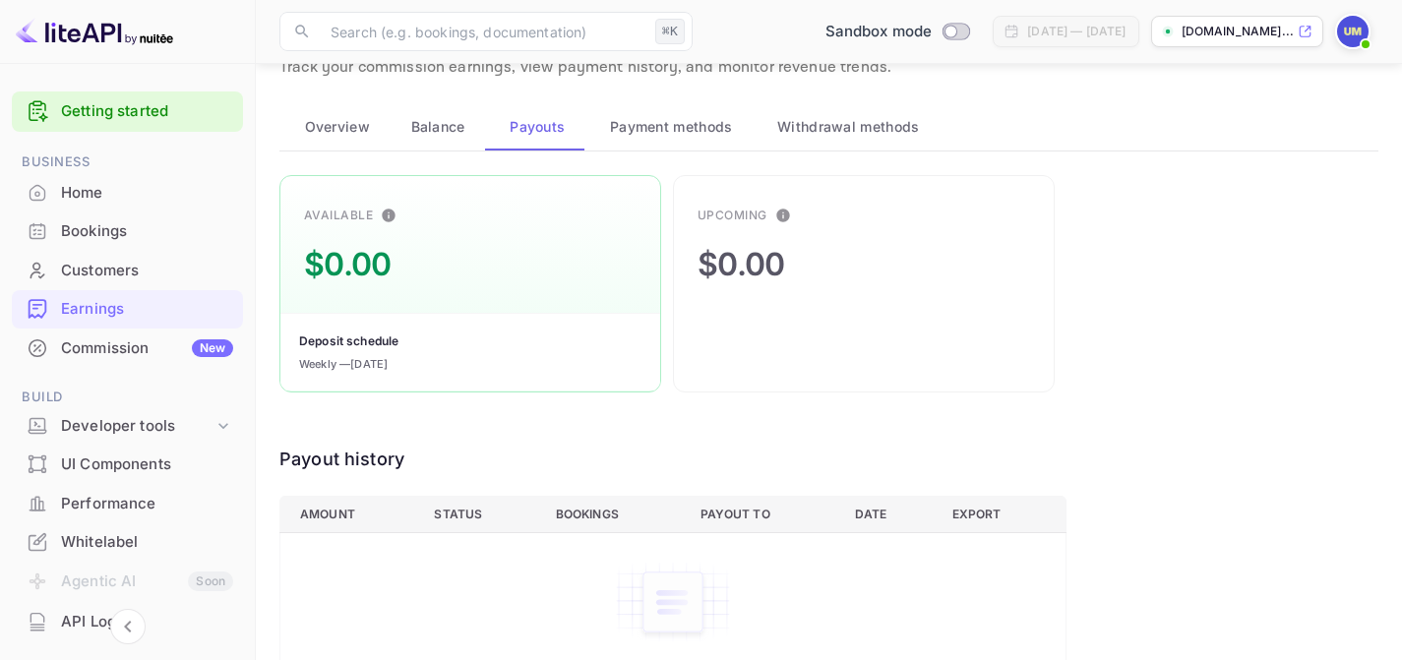
click at [633, 131] on span "Payment methods" at bounding box center [671, 127] width 123 height 24
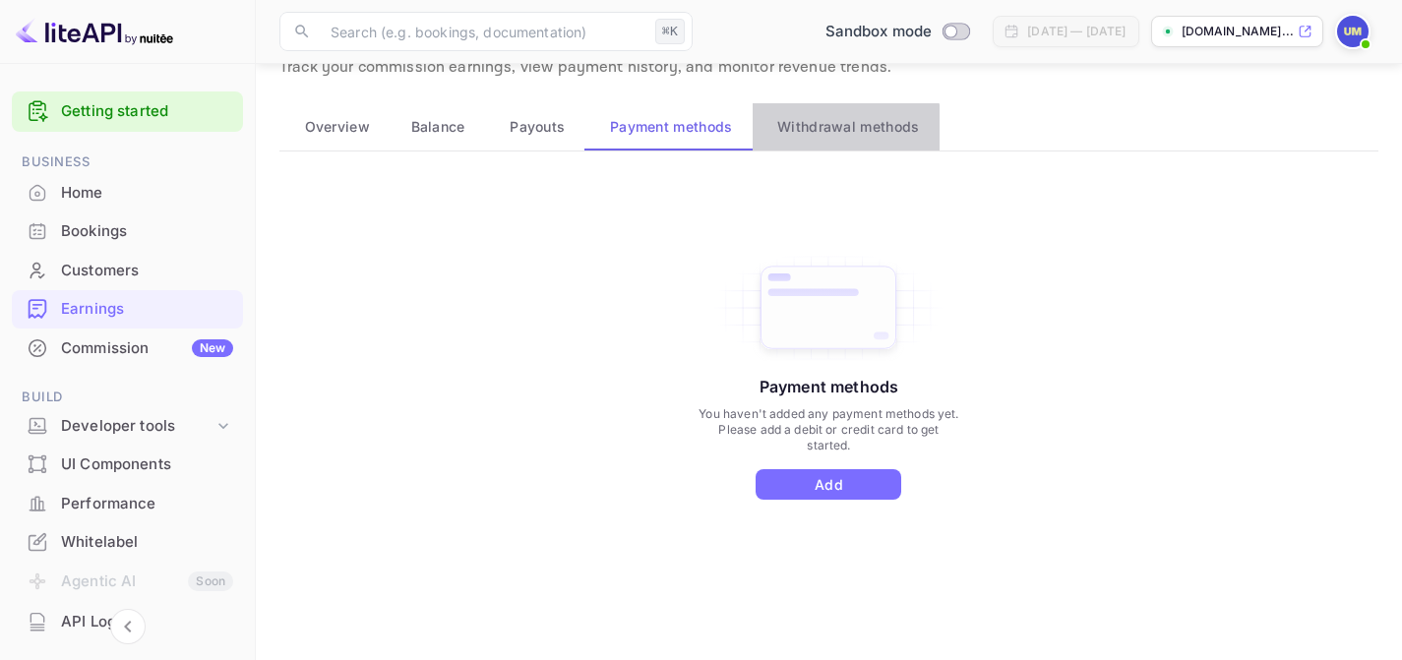
click at [800, 142] on button "Withdrawal methods" at bounding box center [846, 126] width 187 height 47
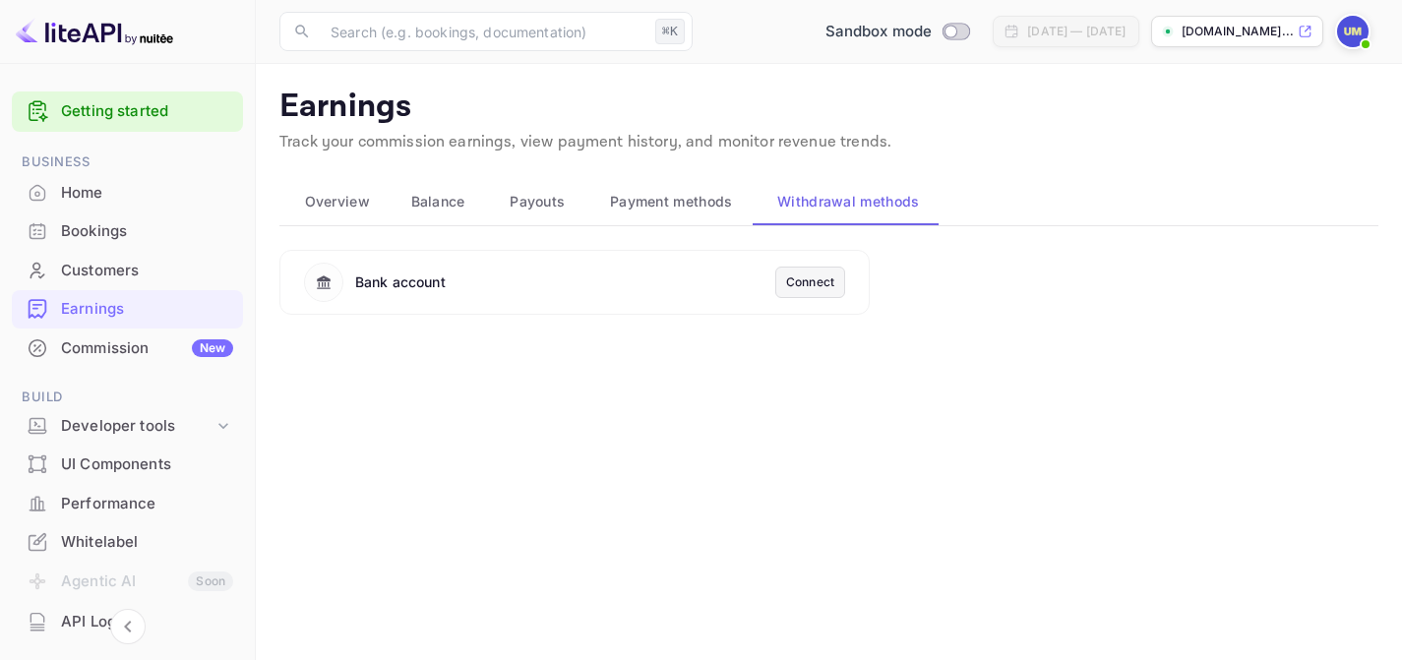
click at [582, 340] on main "Earnings Track your commission earnings, view payment history, and monitor reve…" at bounding box center [829, 362] width 1146 height 596
drag, startPoint x: 195, startPoint y: 31, endPoint x: 31, endPoint y: 31, distance: 164.3
click at [31, 31] on div at bounding box center [128, 32] width 256 height 64
click at [353, 205] on span "Overview" at bounding box center [337, 202] width 65 height 24
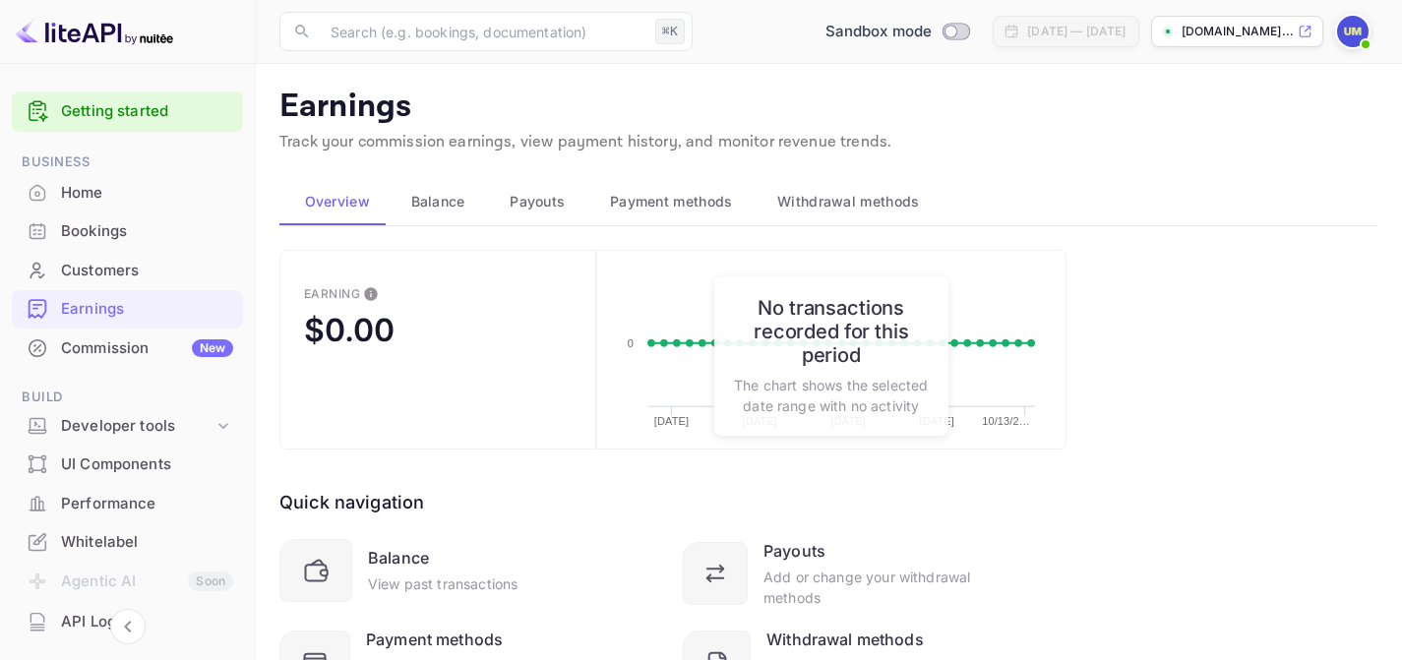
click at [1360, 29] on img at bounding box center [1352, 31] width 31 height 31
